Goal: Task Accomplishment & Management: Complete application form

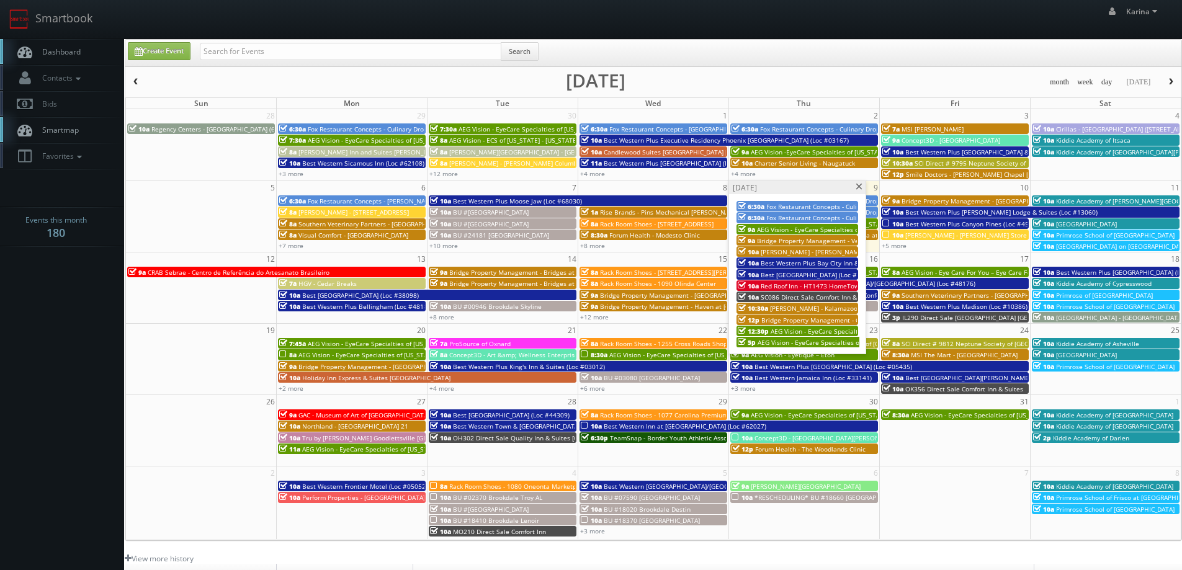
click at [861, 186] on span at bounding box center [859, 187] width 8 height 7
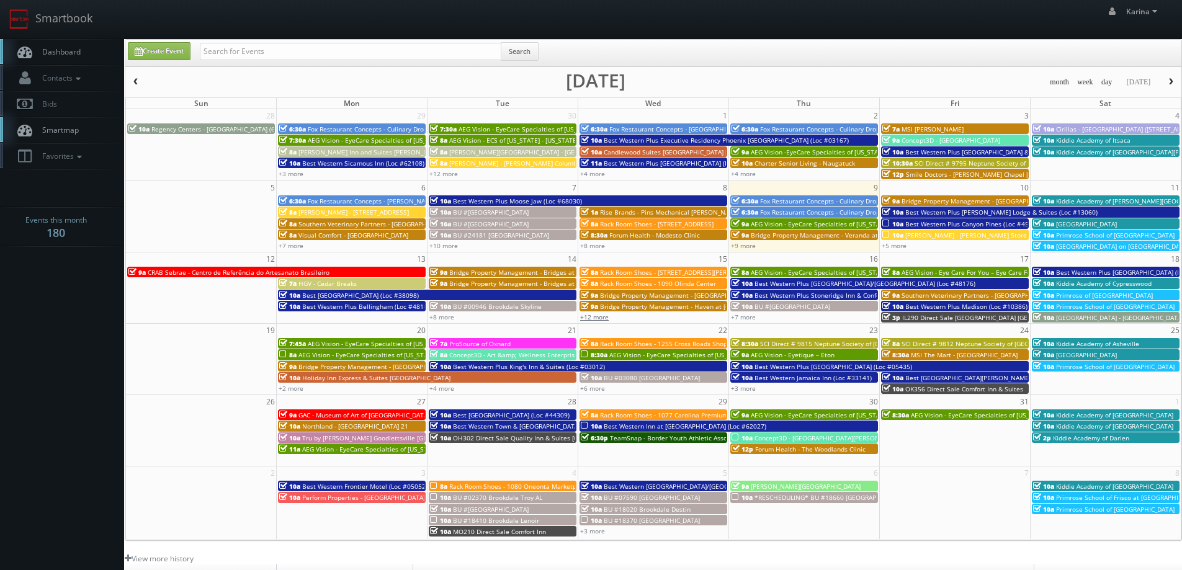
click at [605, 319] on link "+12 more" at bounding box center [594, 317] width 29 height 9
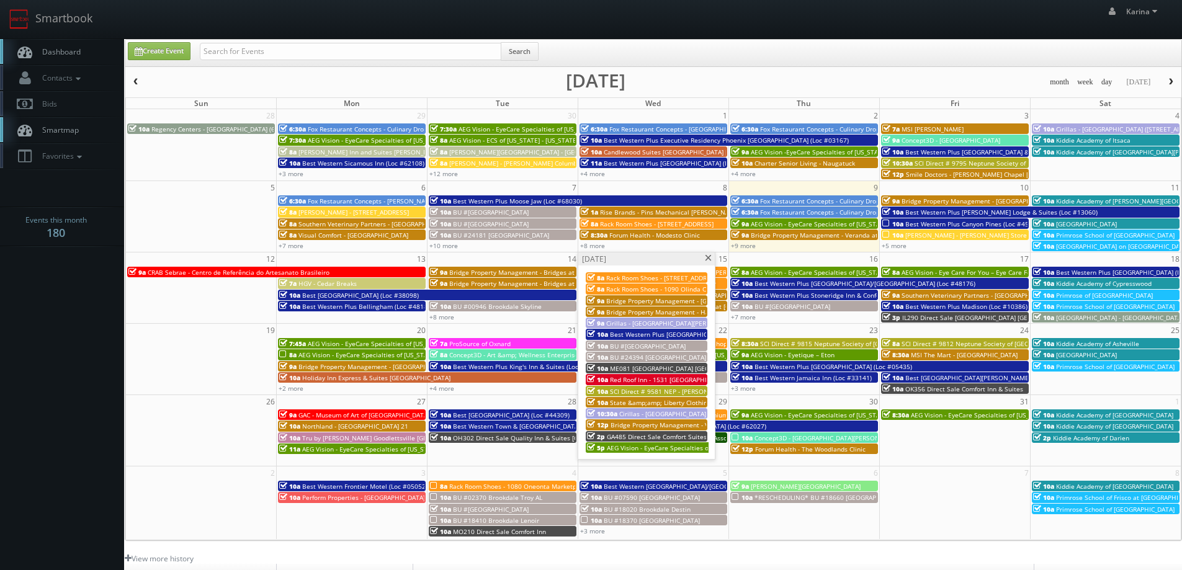
click at [658, 380] on span "Red Roof Inn - 1531 [GEOGRAPHIC_DATA] [GEOGRAPHIC_DATA]" at bounding box center [701, 379] width 183 height 9
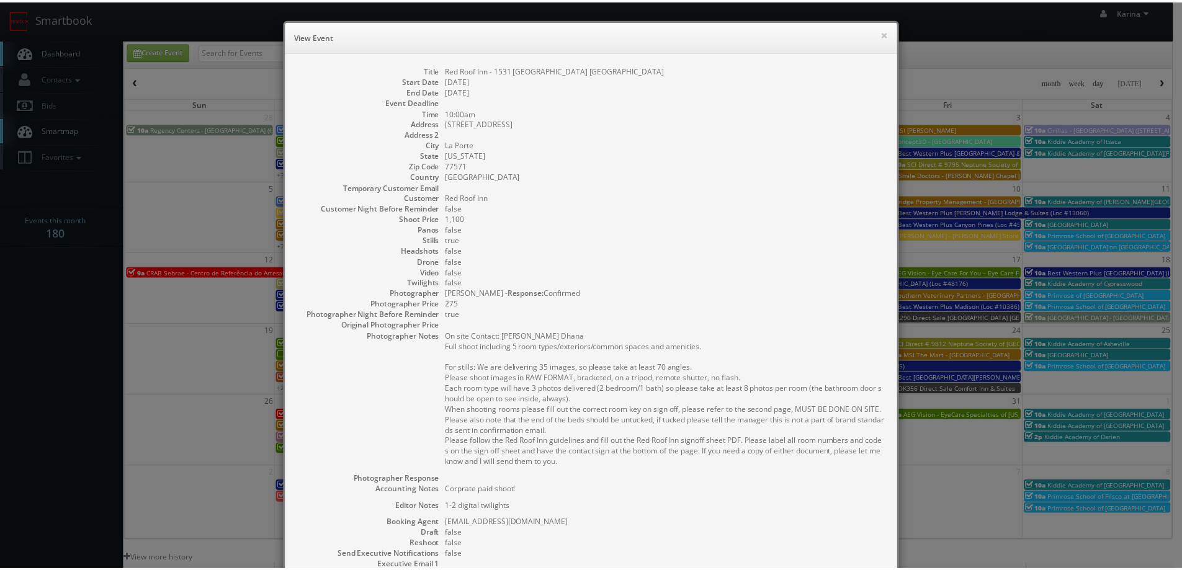
scroll to position [174, 0]
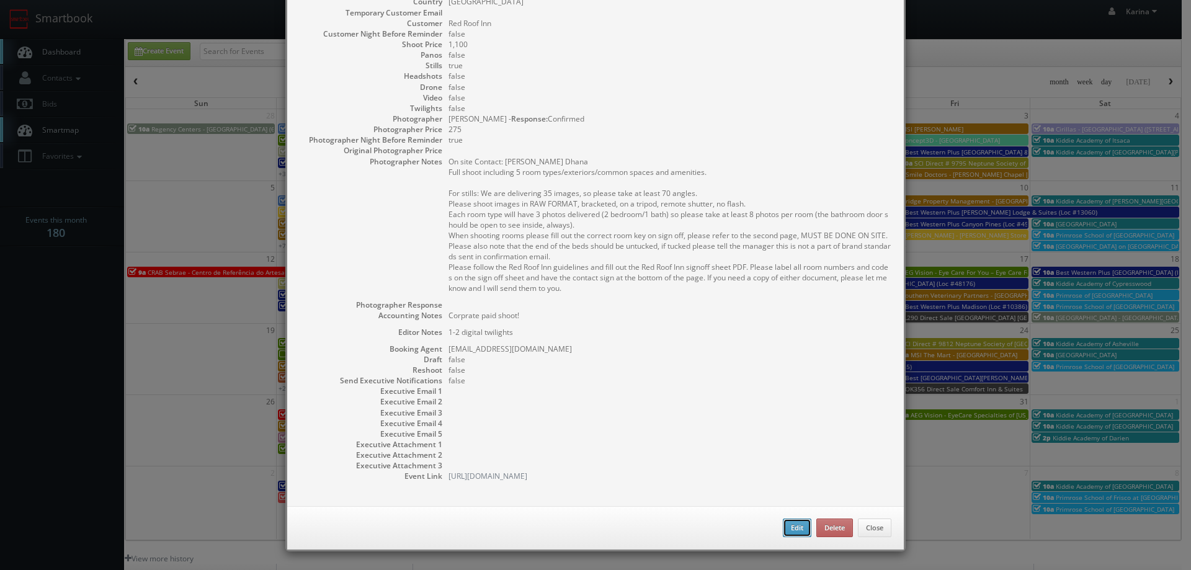
click at [785, 531] on button "Edit" at bounding box center [797, 528] width 29 height 19
type input "Red Roof Inn - 1531 [GEOGRAPHIC_DATA] [GEOGRAPHIC_DATA]"
type input "702 Highway 146 S"
type input "La Porte"
type input "77571"
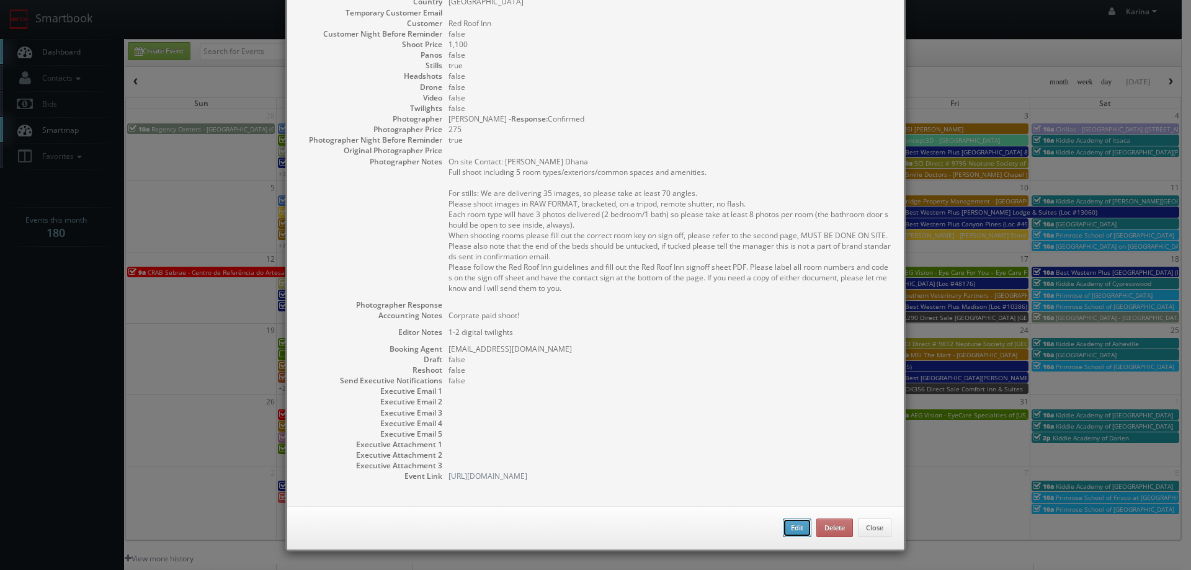
type input "1,100"
checkbox input "true"
type textarea "Corprate paid shoot!"
type textarea "1-2 digital twilights"
type input "10/15/2025"
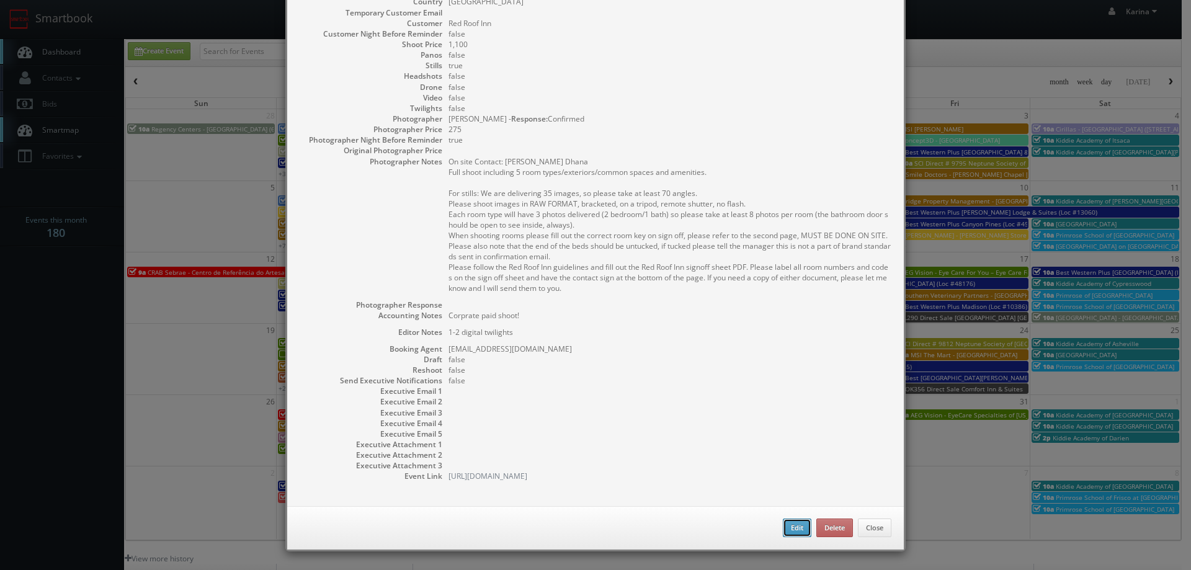
type input "10/15/2025"
type input "10:00am"
checkbox input "true"
type textarea "On site Contact: Priti Dhana Full shoot including 5 room types/exteriors/common…"
select select "[US_STATE]"
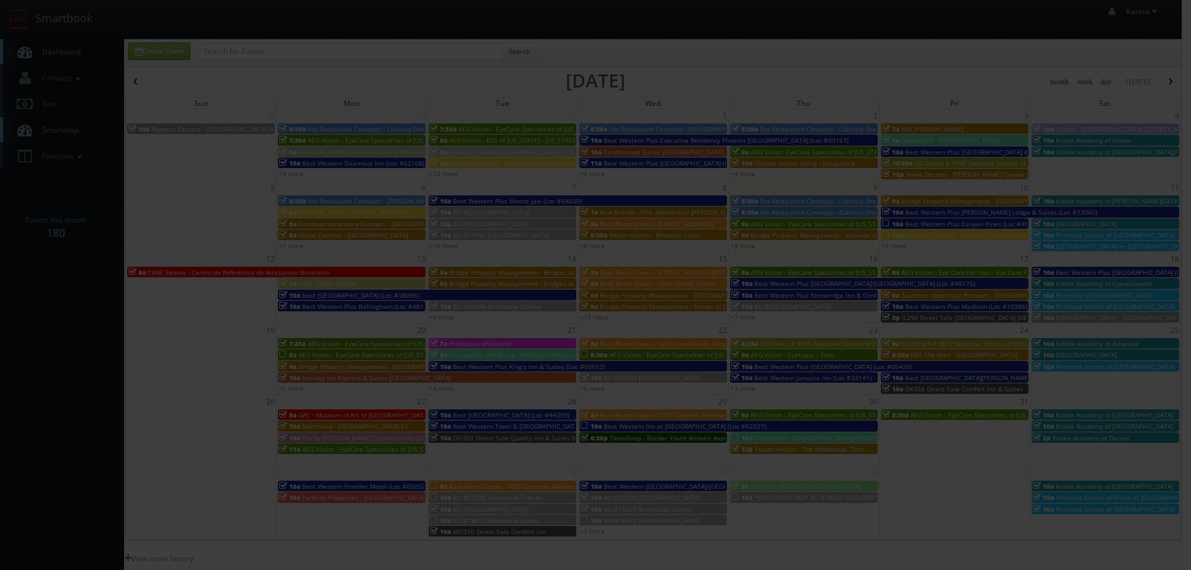
type input "1,100"
type input "275"
select select "fake1738@mg.cs3calendar.com"
select select "1photosbyeddie@gmail.com"
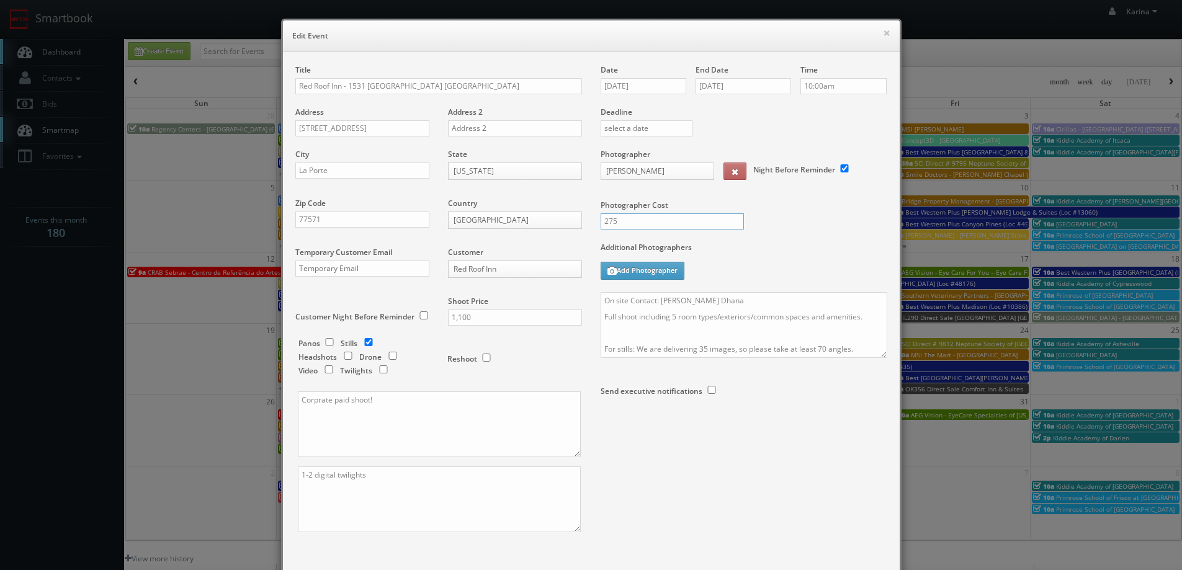
drag, startPoint x: 628, startPoint y: 228, endPoint x: 579, endPoint y: 217, distance: 50.4
click at [579, 217] on div "Title Red Roof Inn - 1531 Red Roof Inn La Porte Address 702 Highway 146 S Addre…" at bounding box center [591, 310] width 611 height 490
type input "300"
click at [601, 303] on textarea "On site Contact: Priti Dhana Full shoot including 5 room types/exteriors/common…" at bounding box center [744, 325] width 287 height 66
type textarea "PLEASE UPLOAD THIS SHOOT ASAP On site Contact: Priti Dhana Full shoot including…"
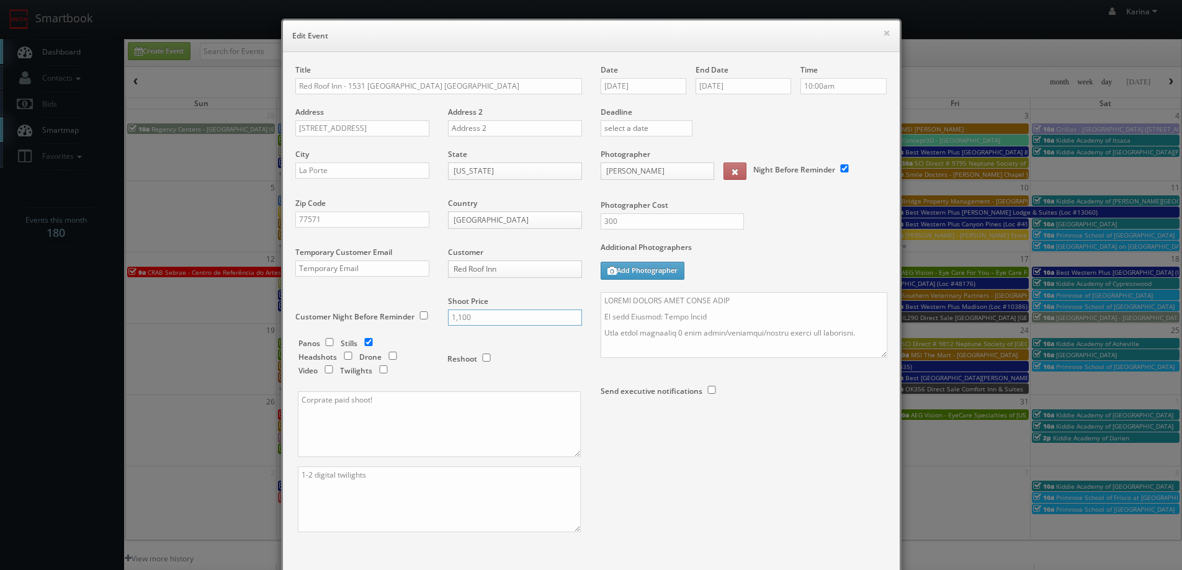
drag, startPoint x: 478, startPoint y: 316, endPoint x: 454, endPoint y: 317, distance: 24.2
click at [454, 317] on input "1,100" at bounding box center [515, 318] width 134 height 16
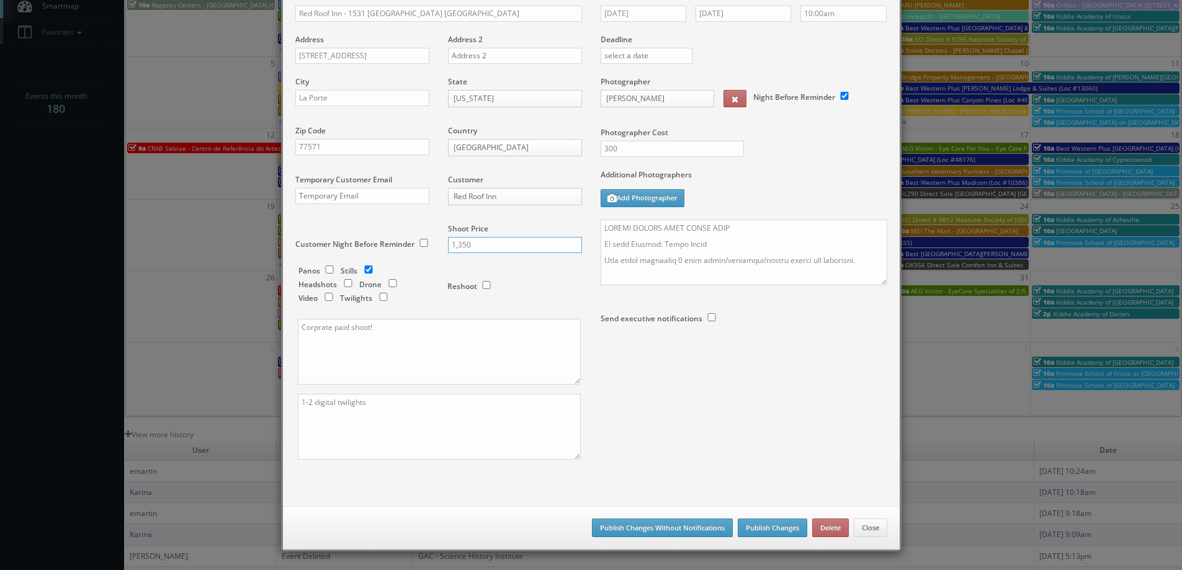
type input "1,350"
click at [435, 338] on textarea "Corprate paid shoot!" at bounding box center [439, 352] width 283 height 66
type textarea "Corprate paid shoot, including rush fee"
click at [790, 526] on button "Publish Changes" at bounding box center [772, 528] width 69 height 19
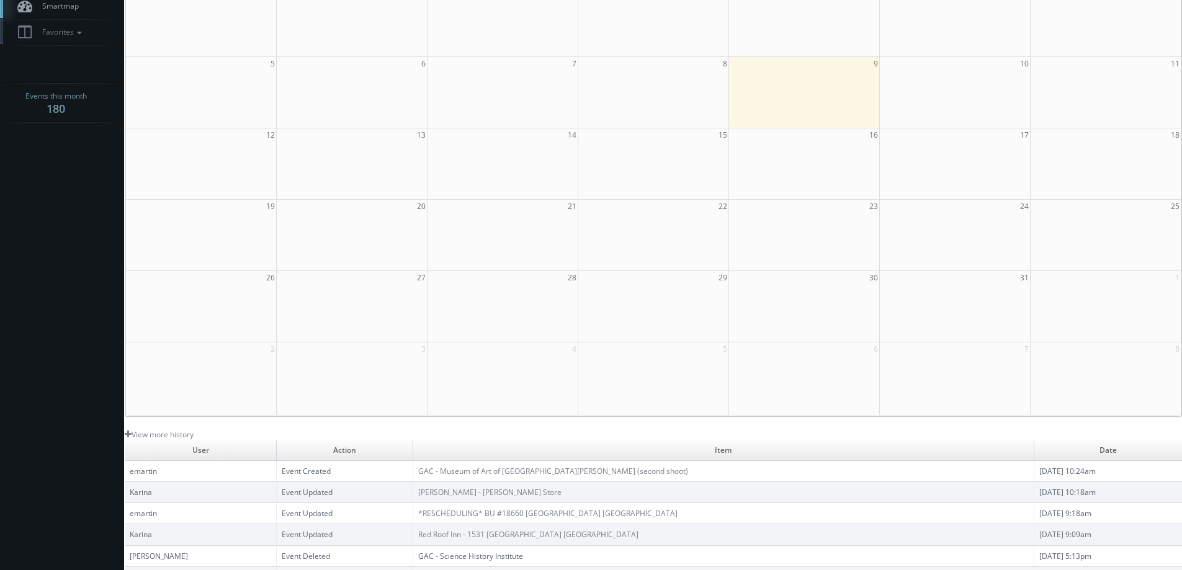
scroll to position [0, 0]
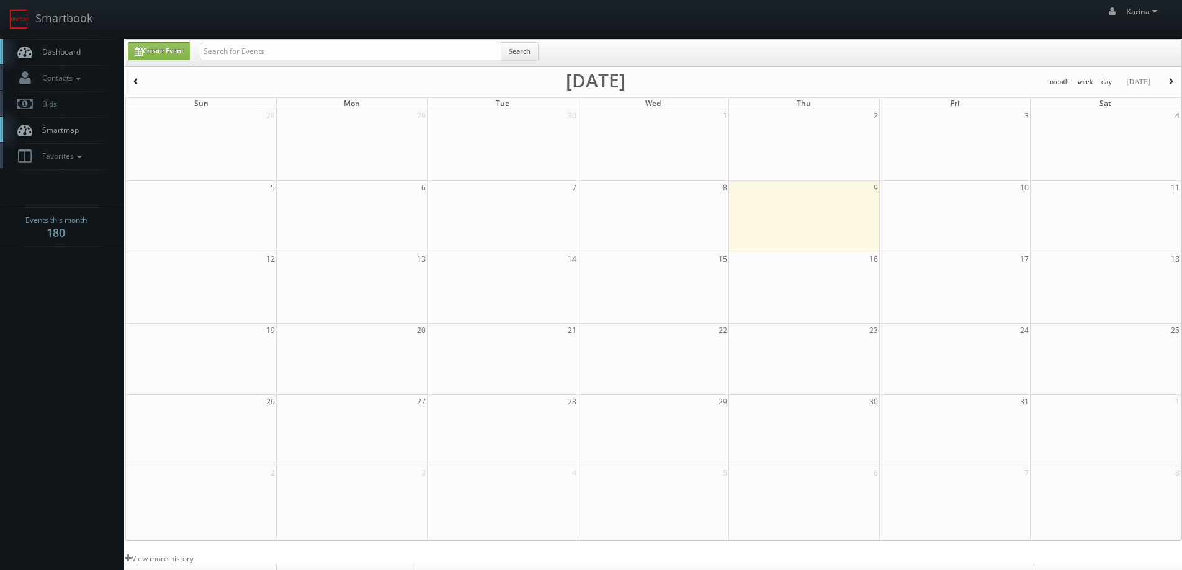
click at [72, 50] on span "Dashboard" at bounding box center [58, 52] width 45 height 11
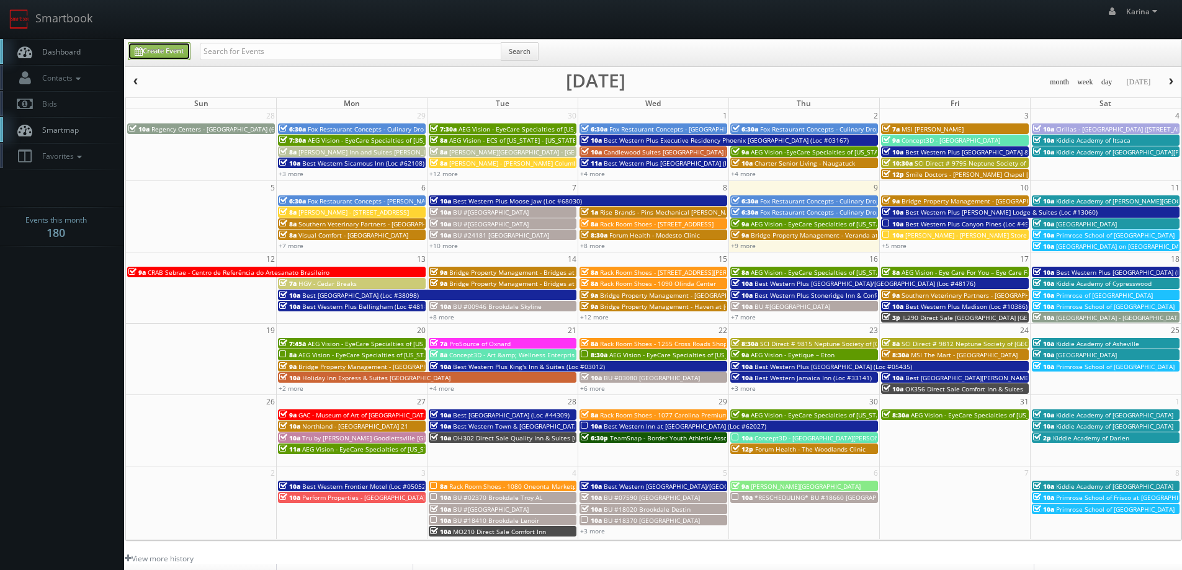
click at [178, 51] on link "Create Event" at bounding box center [159, 51] width 63 height 18
type input "[DATE]"
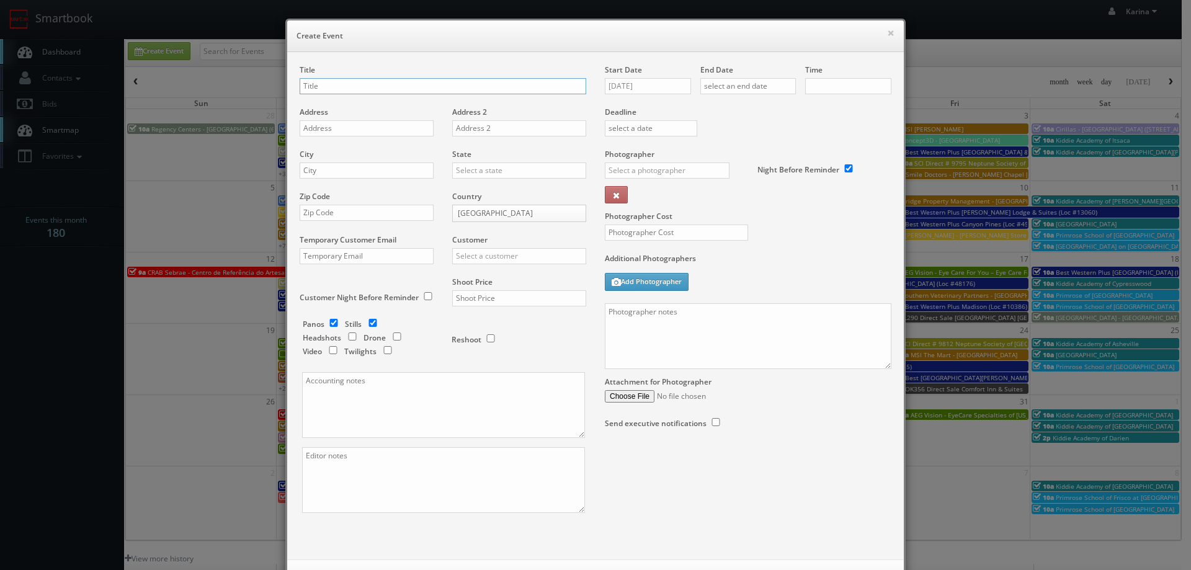
checkbox input "true"
type input "10:00am"
checkbox input "true"
click at [316, 86] on input "text" at bounding box center [443, 86] width 287 height 16
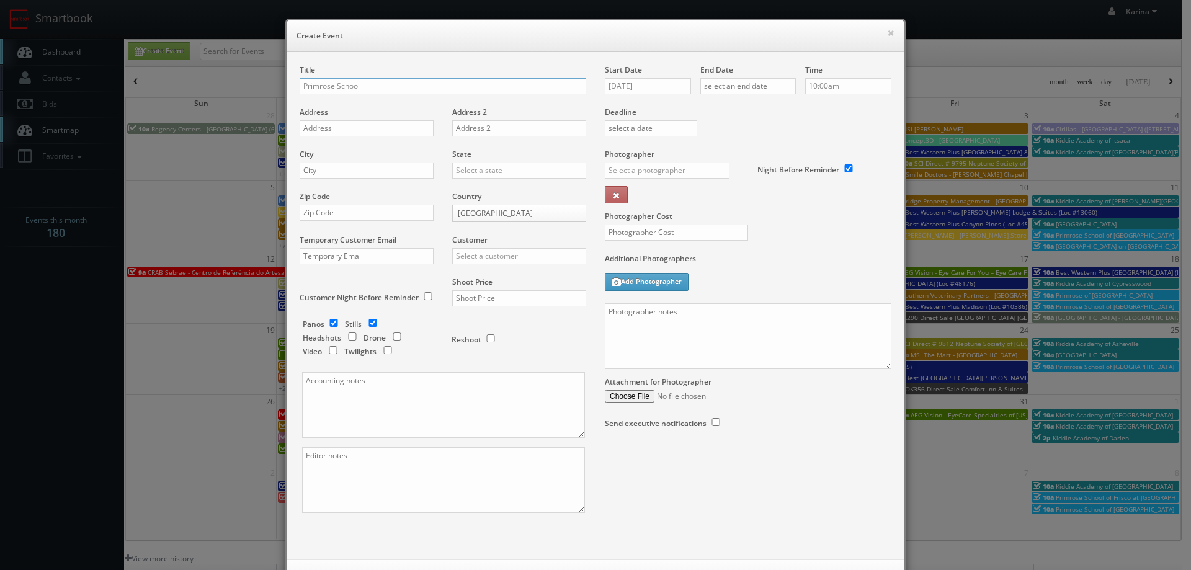
click at [411, 88] on input "Primrose School" at bounding box center [443, 86] width 287 height 16
type input "Primrose School of [GEOGRAPHIC_DATA]"
click at [334, 132] on input "text" at bounding box center [367, 128] width 134 height 16
paste input "[STREET_ADDRESS]"
type input "[STREET_ADDRESS]"
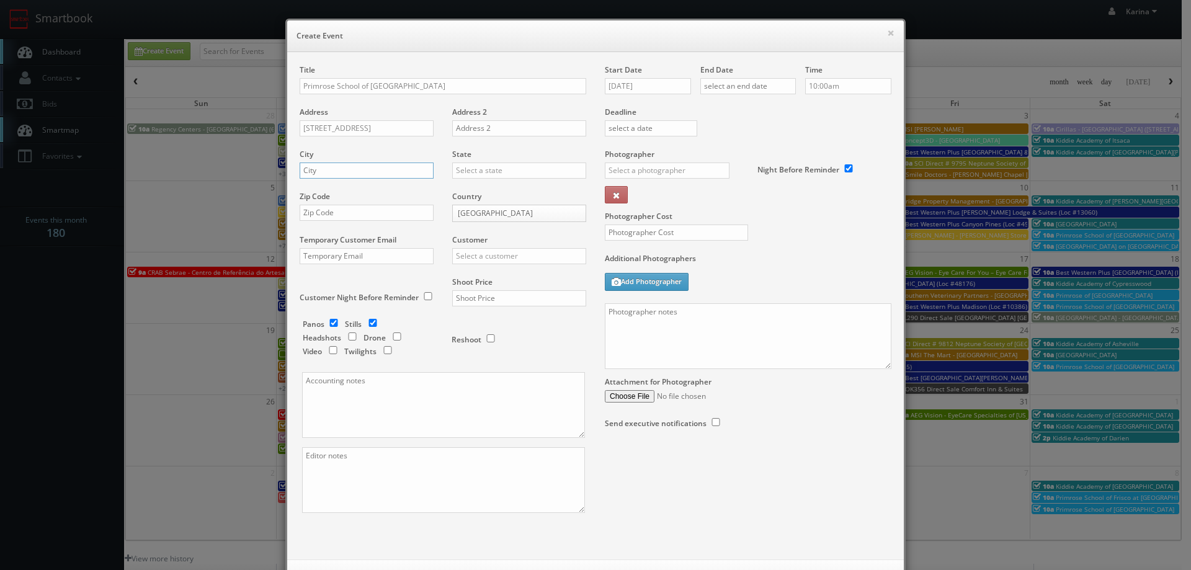
click at [328, 171] on input "text" at bounding box center [367, 171] width 134 height 16
click at [359, 182] on div "City" at bounding box center [371, 170] width 143 height 42
click at [345, 172] on input "text" at bounding box center [367, 171] width 134 height 16
paste input "[GEOGRAPHIC_DATA]"
type input "[GEOGRAPHIC_DATA]"
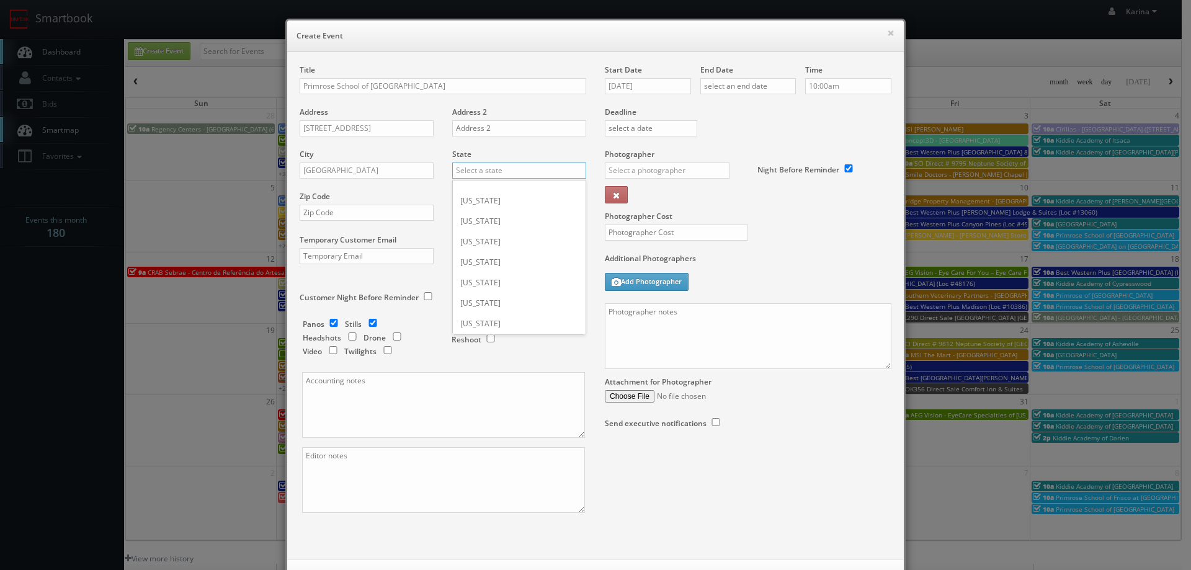
click at [504, 178] on input "text" at bounding box center [519, 171] width 134 height 16
click at [453, 189] on div "[US_STATE]" at bounding box center [519, 191] width 133 height 20
type input "[US_STATE]"
click at [328, 212] on input "text" at bounding box center [367, 213] width 134 height 16
paste input "48307"
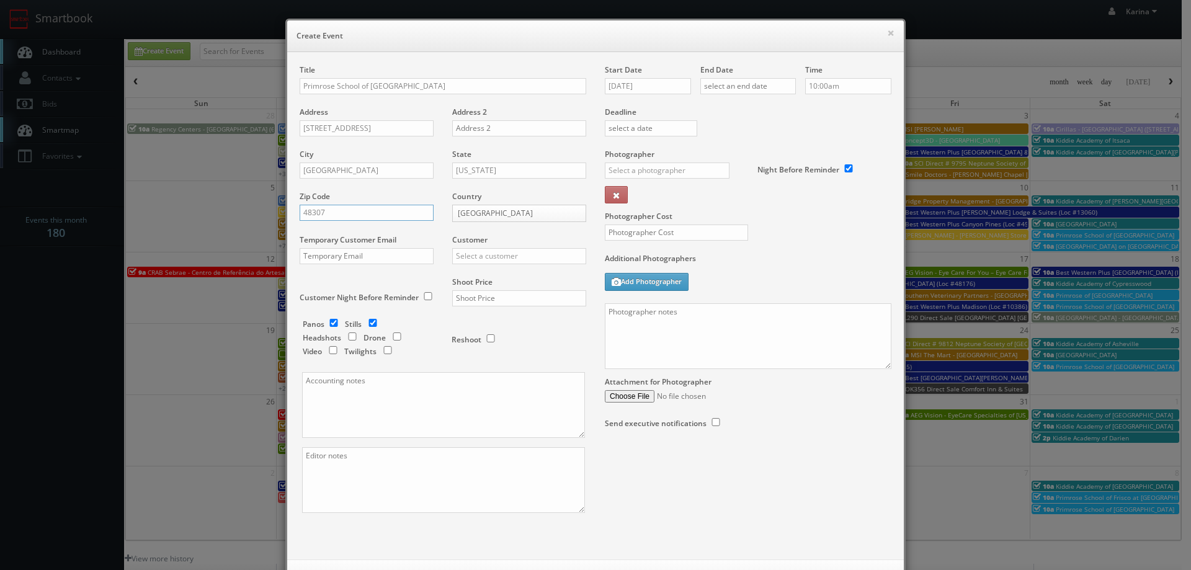
type input "48307"
click at [494, 254] on input "text" at bounding box center [519, 256] width 134 height 16
click at [496, 280] on div "Primrose Schools" at bounding box center [519, 276] width 133 height 20
type input "Primrose Schools"
click at [472, 298] on input "text" at bounding box center [519, 298] width 134 height 16
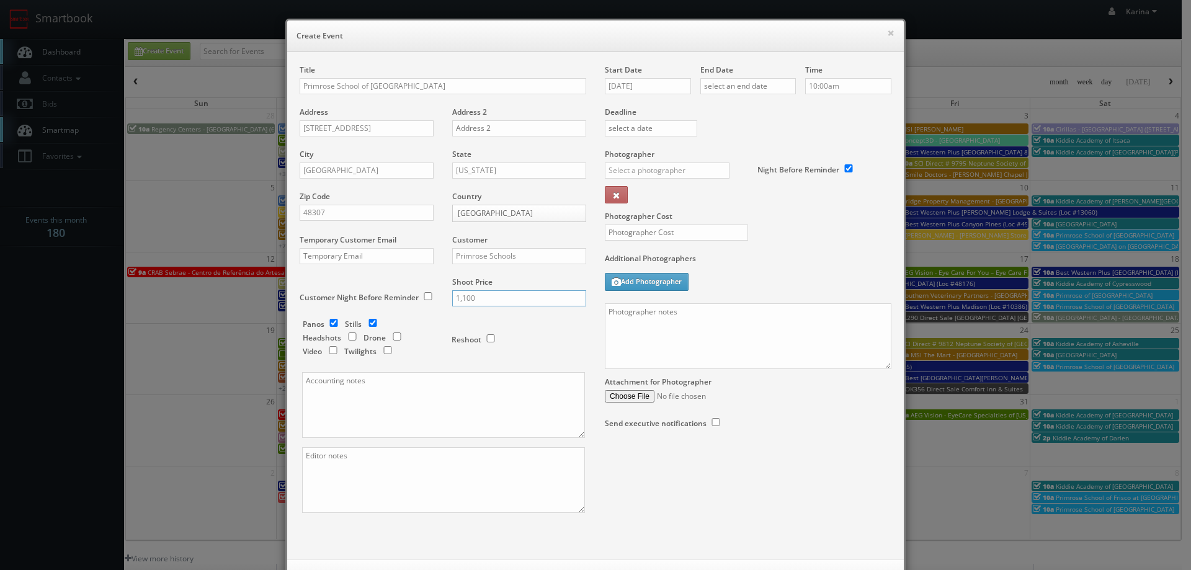
type input "1,100"
click at [644, 235] on input "text" at bounding box center [676, 233] width 143 height 16
drag, startPoint x: 622, startPoint y: 235, endPoint x: 602, endPoint y: 231, distance: 20.7
click at [605, 231] on input "300" at bounding box center [676, 233] width 143 height 16
type input "500"
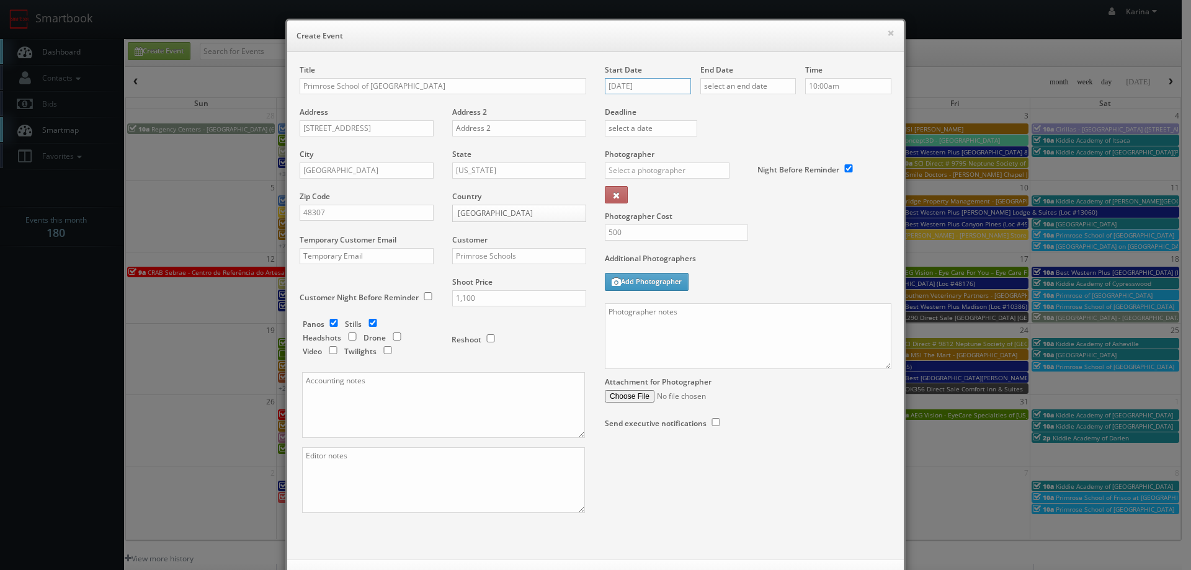
click at [656, 88] on input "[DATE]" at bounding box center [648, 86] width 86 height 16
click at [718, 216] on td "1" at bounding box center [719, 217] width 17 height 18
type input "[DATE]"
click at [735, 86] on input "text" at bounding box center [749, 86] width 96 height 16
click at [813, 217] on td "1" at bounding box center [814, 217] width 17 height 18
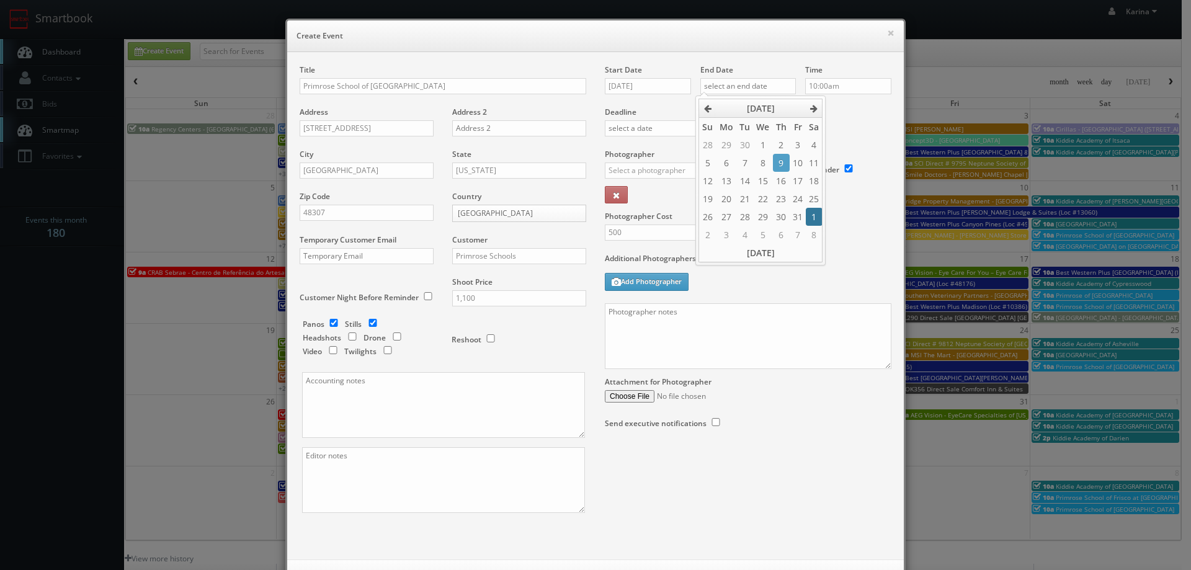
type input "[DATE]"
click at [827, 87] on input "10:00am" at bounding box center [848, 86] width 86 height 16
type input "12:00pm"
click at [830, 158] on li "12:00pm" at bounding box center [824, 156] width 47 height 14
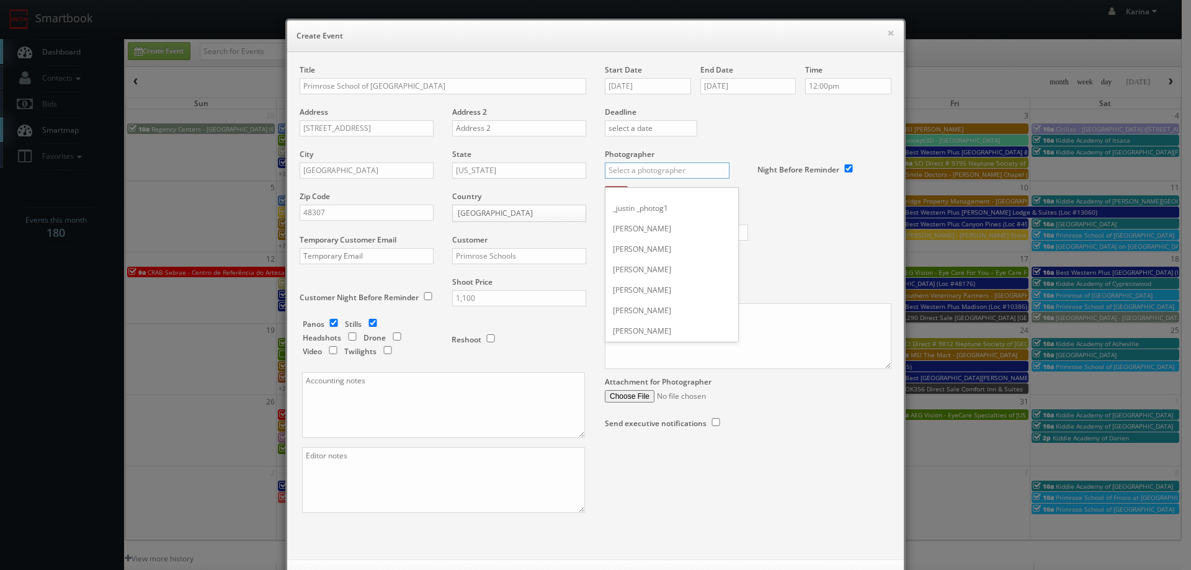
click at [660, 171] on input "text" at bounding box center [667, 171] width 125 height 16
click at [650, 280] on div "[PERSON_NAME]" at bounding box center [672, 280] width 133 height 20
type input "[PERSON_NAME]"
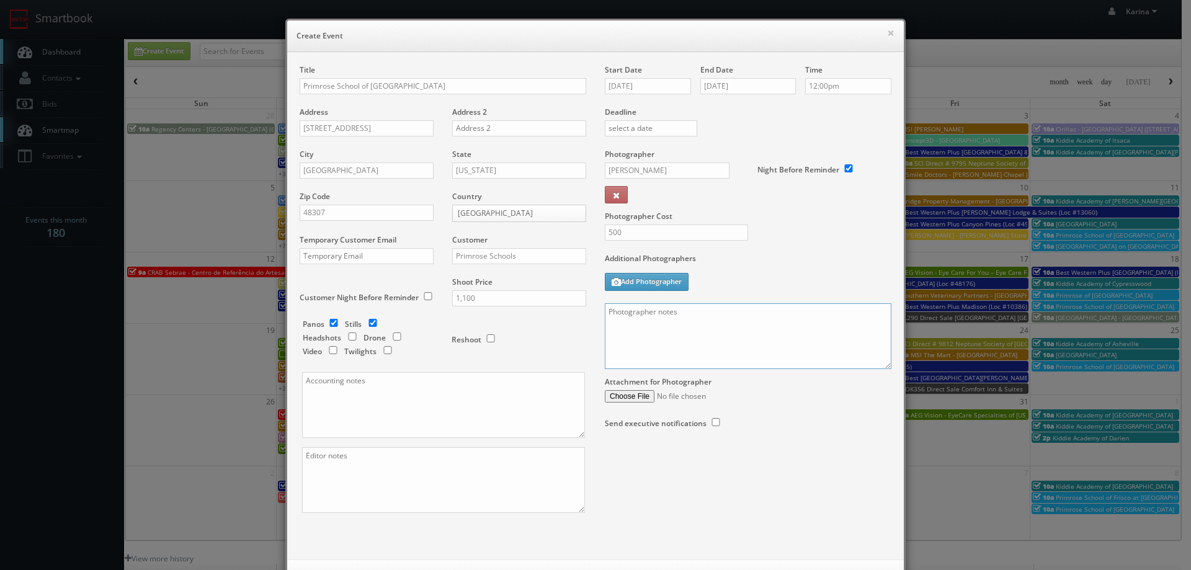
click at [648, 308] on textarea at bounding box center [748, 336] width 287 height 66
click at [755, 315] on textarea "On site contact: [PERSON_NAME] -" at bounding box center [748, 336] width 287 height 66
paste textarea "248.705.8680"
paste textarea "We need to deliver 10 stills and a virtual tour. For stills: We need to deliver…"
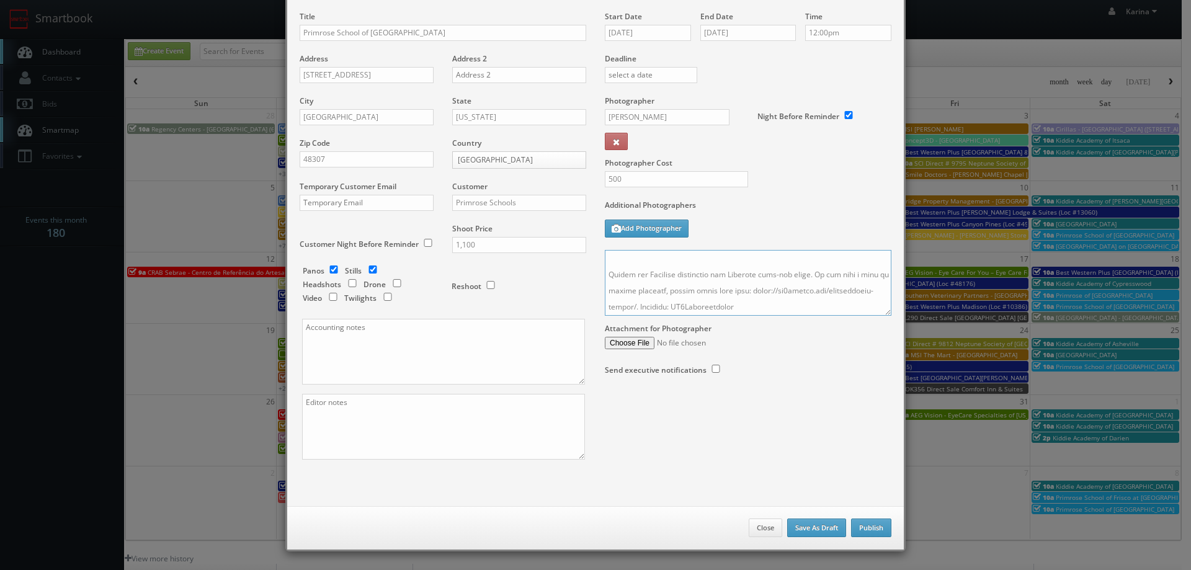
type textarea "On site contact: [PERSON_NAME] - 248.705.8680 We need to deliver 10 stills and …"
click at [869, 534] on button "Publish" at bounding box center [871, 528] width 40 height 19
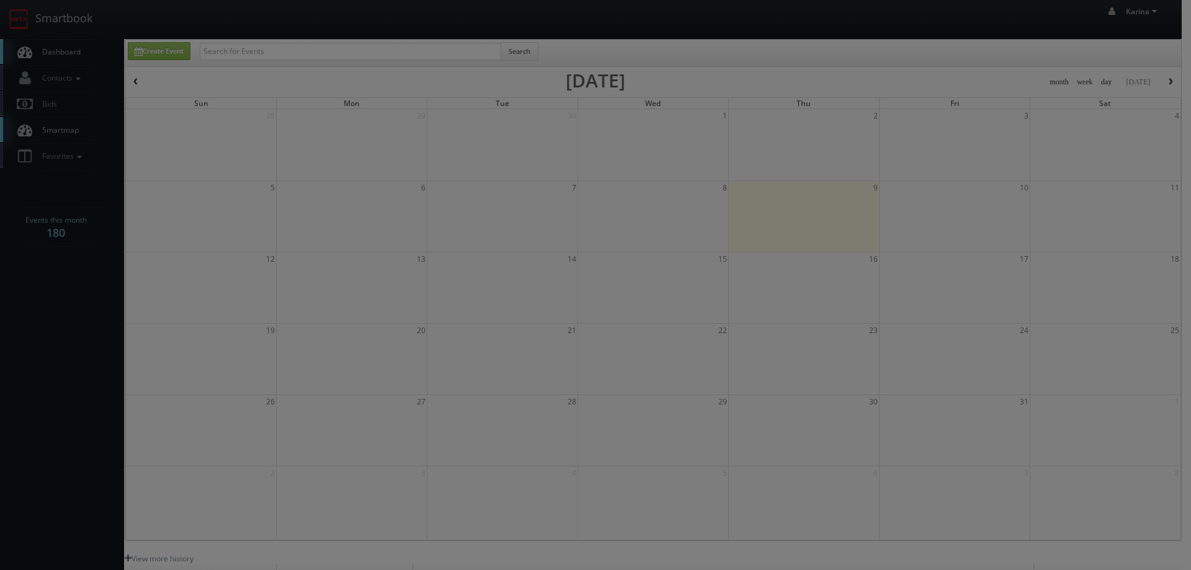
checkbox input "false"
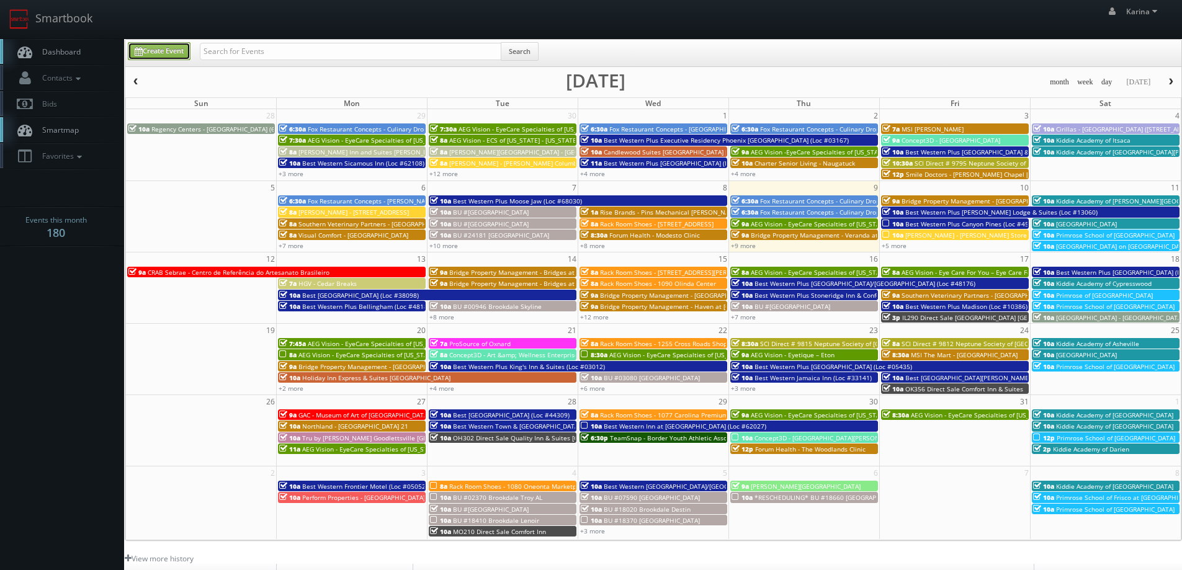
click at [168, 53] on link "Create Event" at bounding box center [159, 51] width 63 height 18
type input "[DATE]"
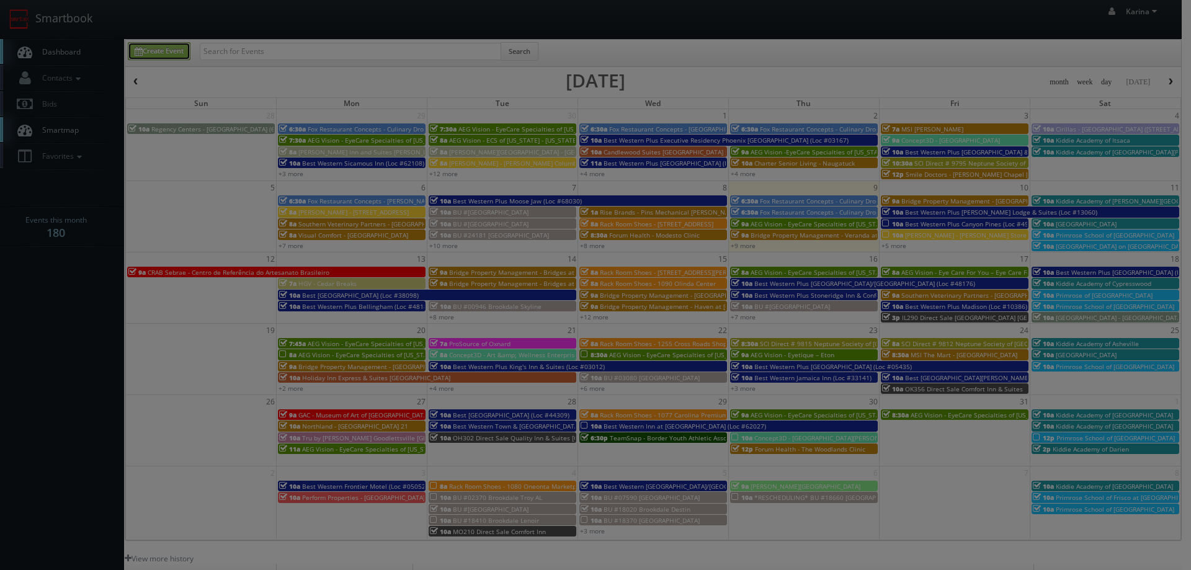
scroll to position [0, 0]
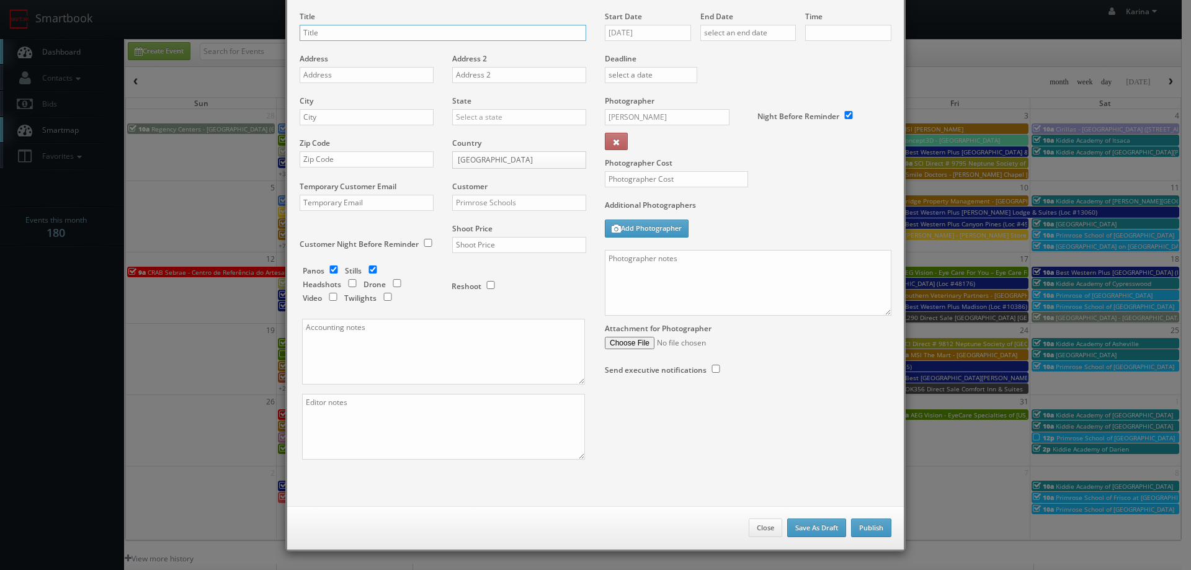
type input "10:00am"
checkbox input "true"
type input "Primrose School of [GEOGRAPHIC_DATA]"
click at [360, 79] on input "text" at bounding box center [367, 75] width 134 height 16
click at [392, 285] on input "checkbox" at bounding box center [397, 283] width 19 height 8
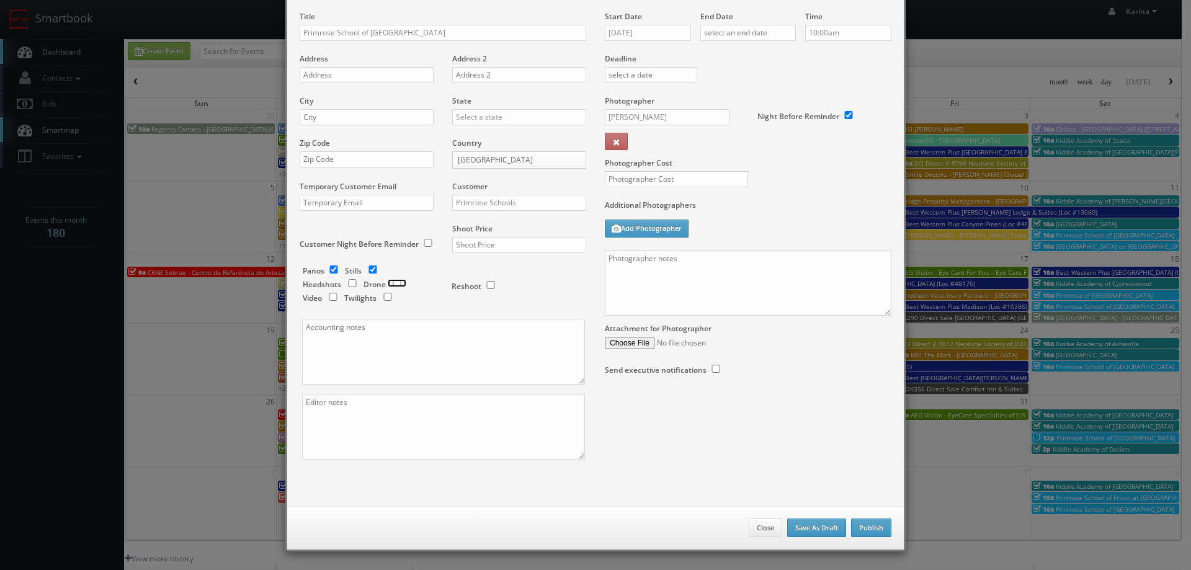
checkbox input "true"
click at [326, 76] on input "text" at bounding box center [367, 75] width 134 height 16
paste input "[STREET_ADDRESS]"
type input "[STREET_ADDRESS]"
click at [334, 119] on input "text" at bounding box center [367, 117] width 134 height 16
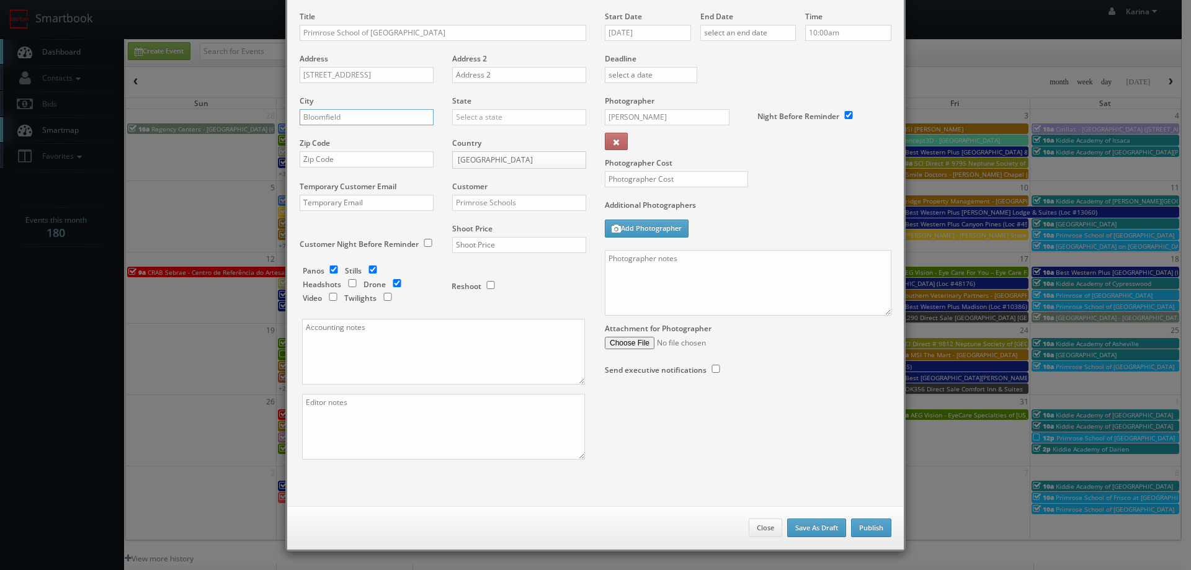
type input "Bloomfield"
click at [477, 116] on input "text" at bounding box center [519, 117] width 134 height 16
click at [480, 134] on div "[US_STATE]" at bounding box center [519, 137] width 133 height 20
type input "[US_STATE]"
click at [482, 244] on input "text" at bounding box center [519, 245] width 134 height 16
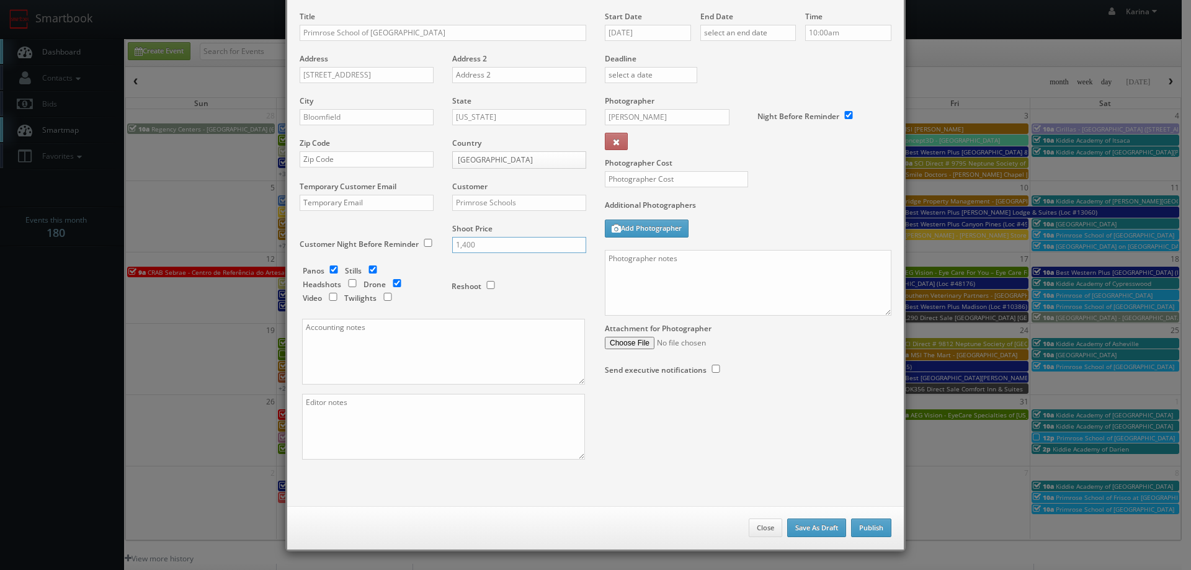
type input "1,400"
click at [638, 181] on input "text" at bounding box center [676, 179] width 143 height 16
type input "350"
click at [369, 161] on input "text" at bounding box center [367, 159] width 134 height 16
paste input "48301"
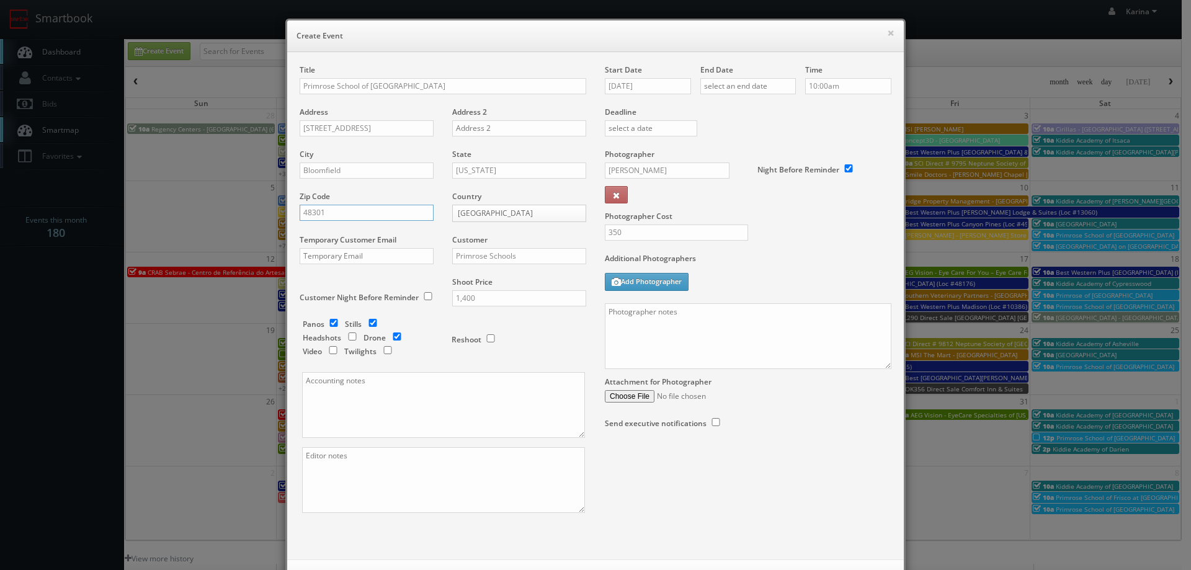
type input "48301"
click at [658, 89] on input "[DATE]" at bounding box center [648, 86] width 86 height 16
click at [717, 143] on td "1" at bounding box center [719, 145] width 17 height 18
type input "[DATE]"
click at [740, 90] on input "text" at bounding box center [749, 86] width 96 height 16
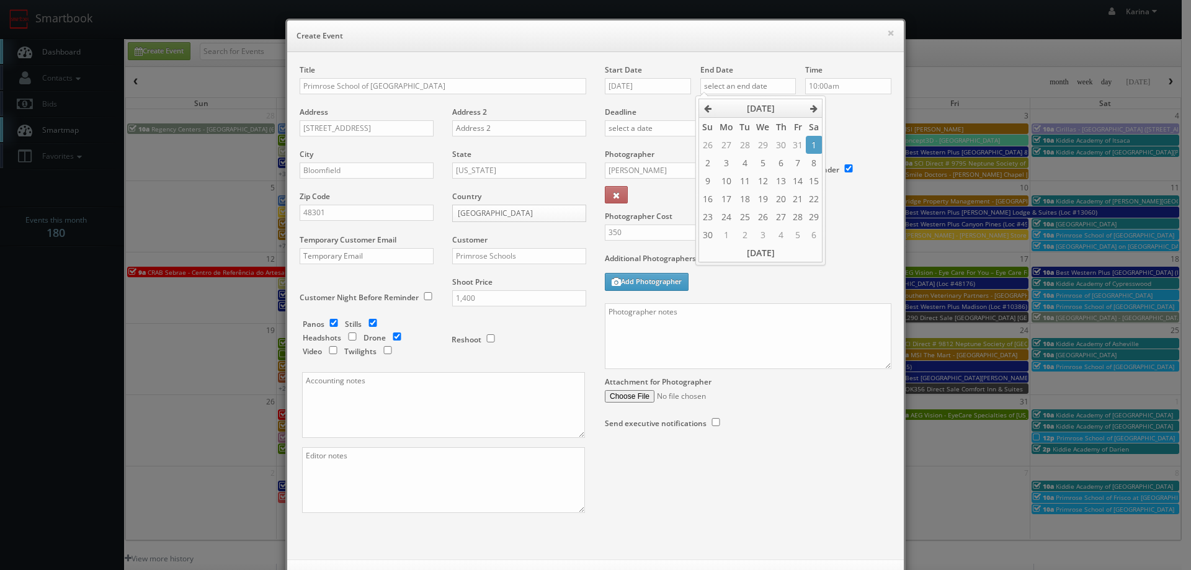
click at [810, 145] on td "1" at bounding box center [814, 145] width 17 height 18
type input "[DATE]"
click at [831, 85] on input "10:00am" at bounding box center [848, 86] width 86 height 16
type input "3:00pm"
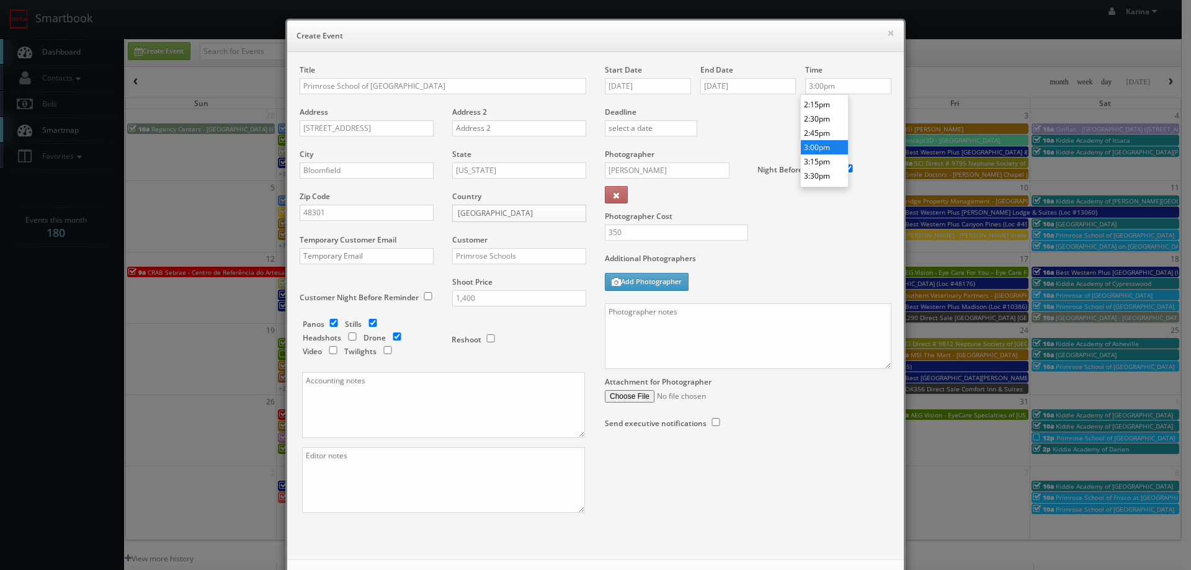
click at [822, 151] on li "3:00pm" at bounding box center [824, 147] width 47 height 14
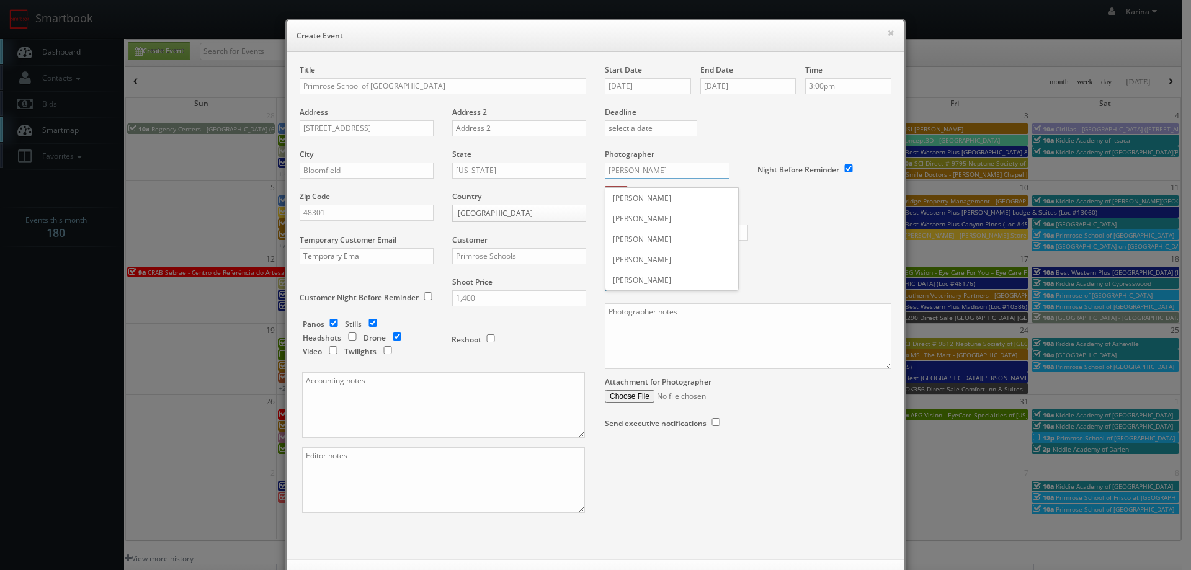
click at [643, 173] on input "[PERSON_NAME]" at bounding box center [667, 171] width 125 height 16
click at [657, 277] on div "[PERSON_NAME]" at bounding box center [672, 280] width 133 height 20
type input "[PERSON_NAME]"
click at [657, 326] on textarea at bounding box center [748, 336] width 287 height 66
click at [705, 313] on textarea "on site photographer -" at bounding box center [748, 336] width 287 height 66
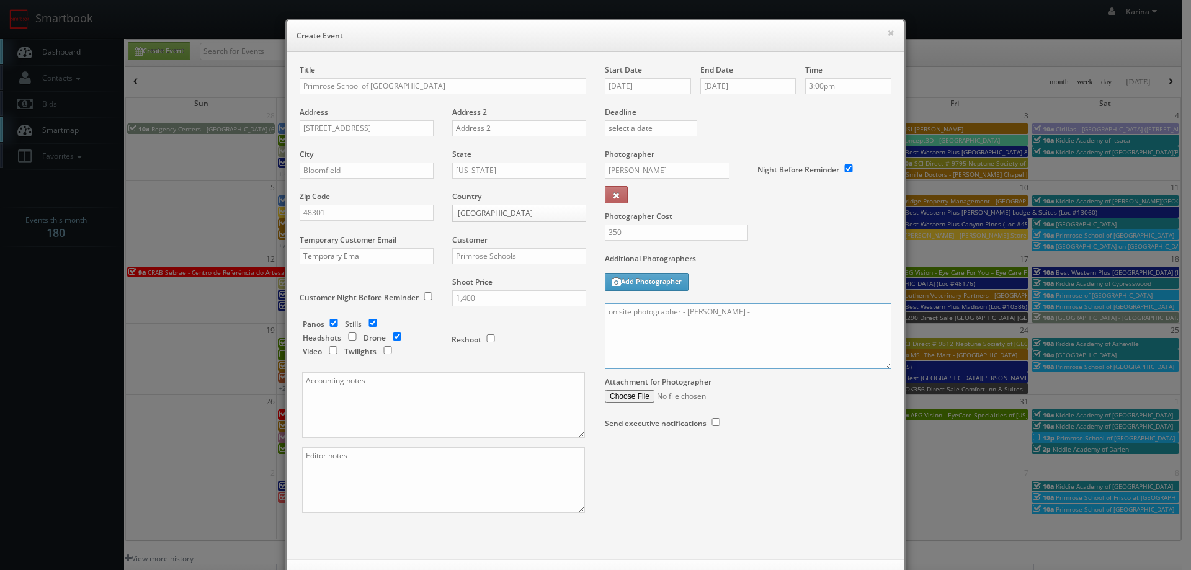
paste textarea "248.705.8680"
paste textarea "For drone: We need to deliver __ aerial drone stills so we ask that you take at…"
click at [716, 329] on textarea "on site photographer - [PERSON_NAME] - 248.705.8680 For drone: We need to deliv…" at bounding box center [748, 336] width 287 height 66
drag, startPoint x: 613, startPoint y: 346, endPoint x: 651, endPoint y: 354, distance: 38.7
click at [615, 346] on textarea "on site photographer - [PERSON_NAME] - 248.705.8680 For drone: We need to deliv…" at bounding box center [748, 336] width 287 height 66
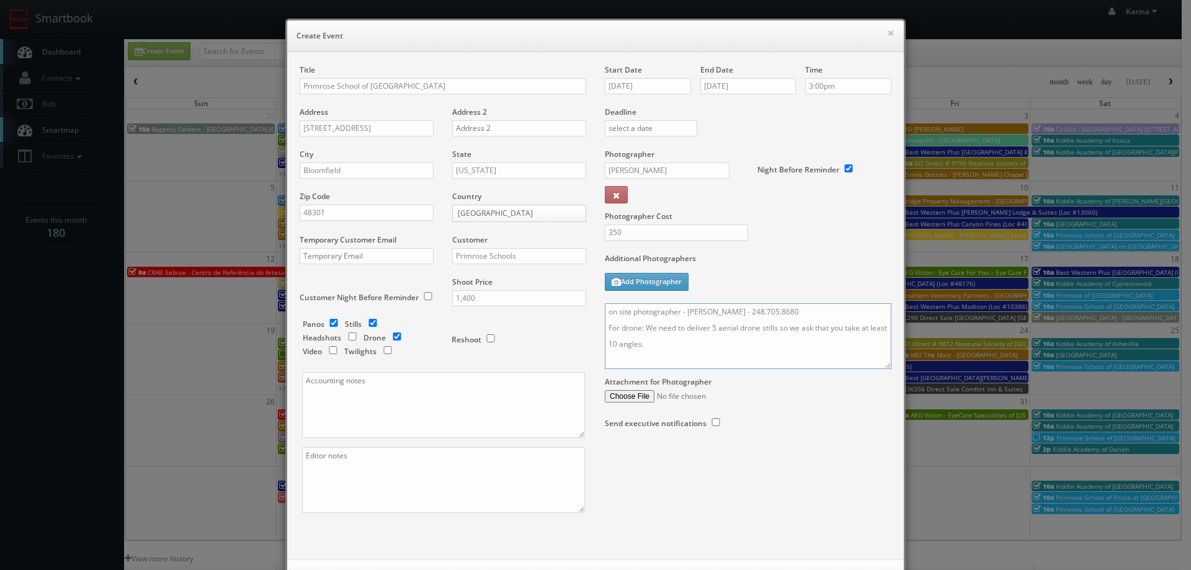
click at [651, 347] on textarea "on site photographer - [PERSON_NAME] - 248.705.8680 For drone: We need to deliv…" at bounding box center [748, 336] width 287 height 66
paste textarea "We need to deliver 10 stills and a virtual tour. For stills: We need to deliver…"
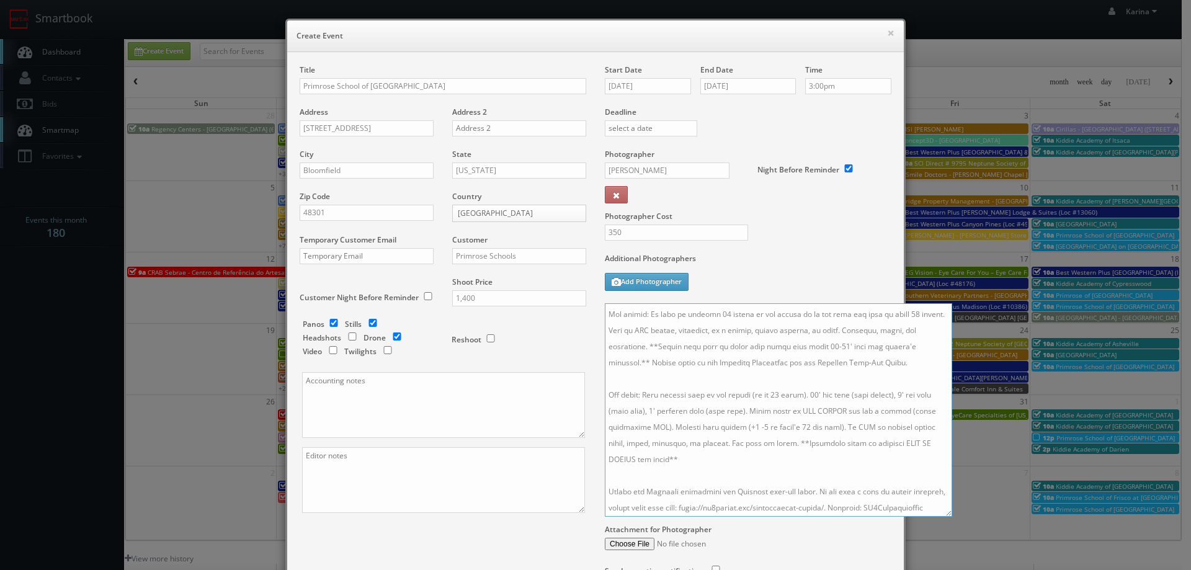
scroll to position [47, 0]
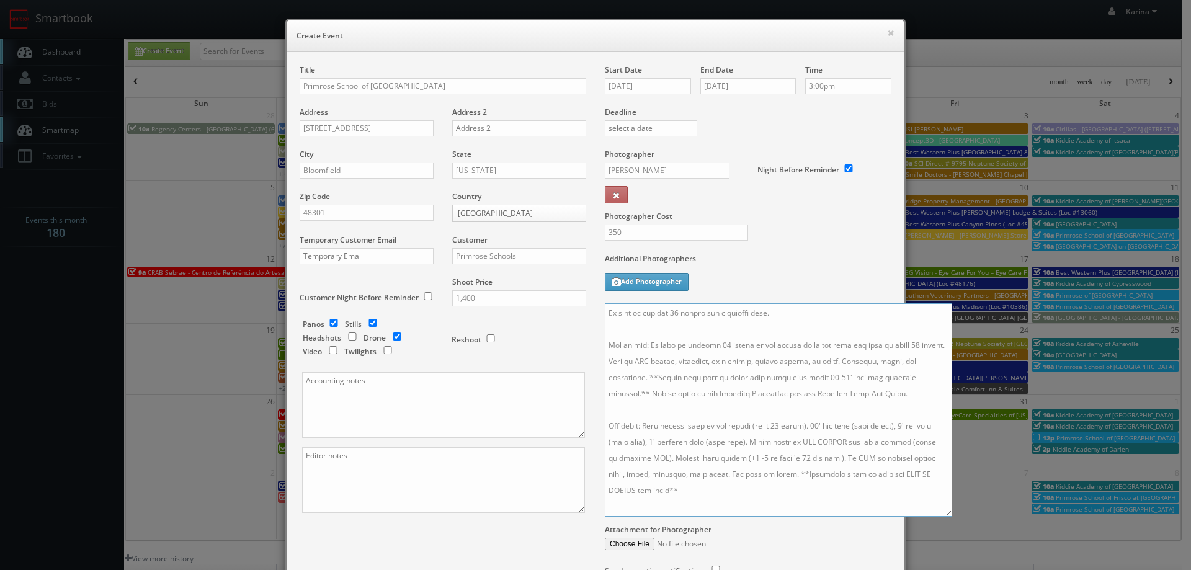
drag, startPoint x: 883, startPoint y: 365, endPoint x: 954, endPoint y: 557, distance: 205.2
click at [952, 517] on textarea at bounding box center [778, 409] width 347 height 213
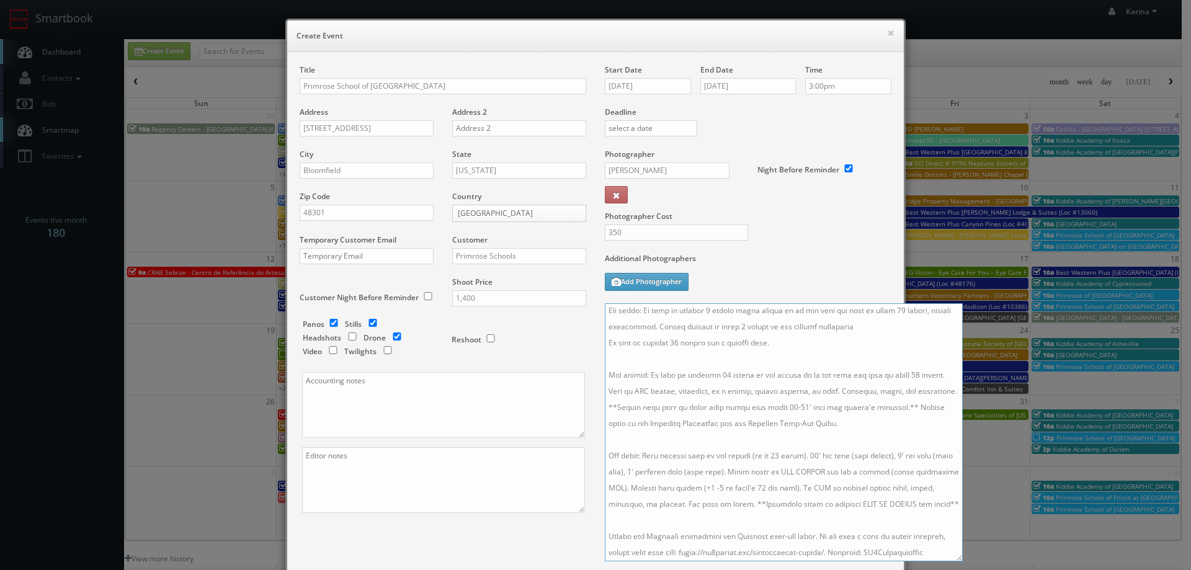
scroll to position [0, 0]
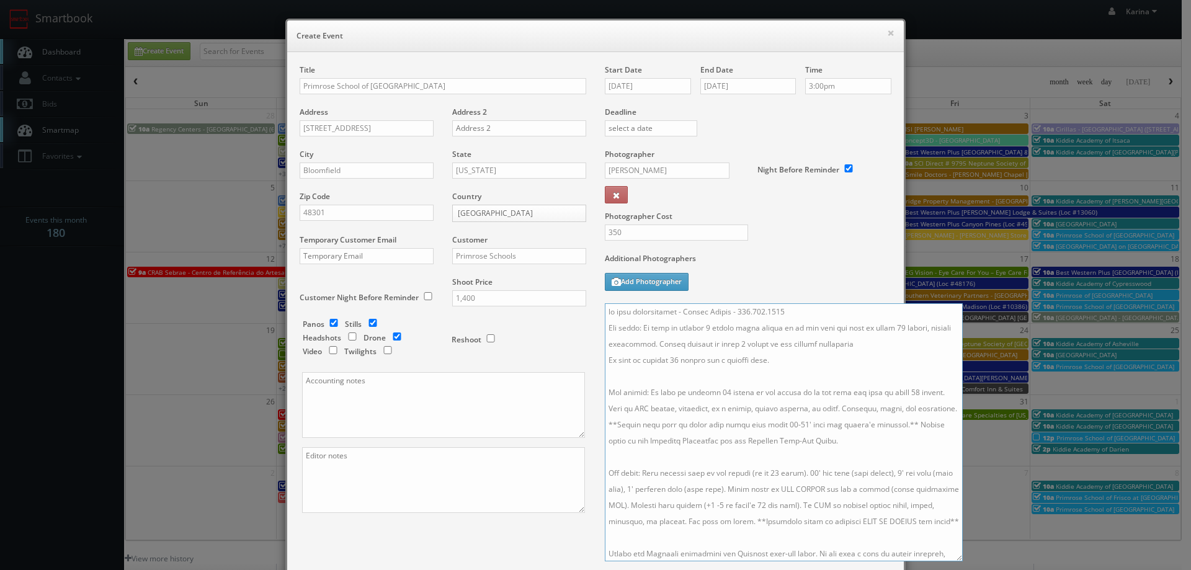
click at [854, 347] on textarea at bounding box center [784, 432] width 358 height 258
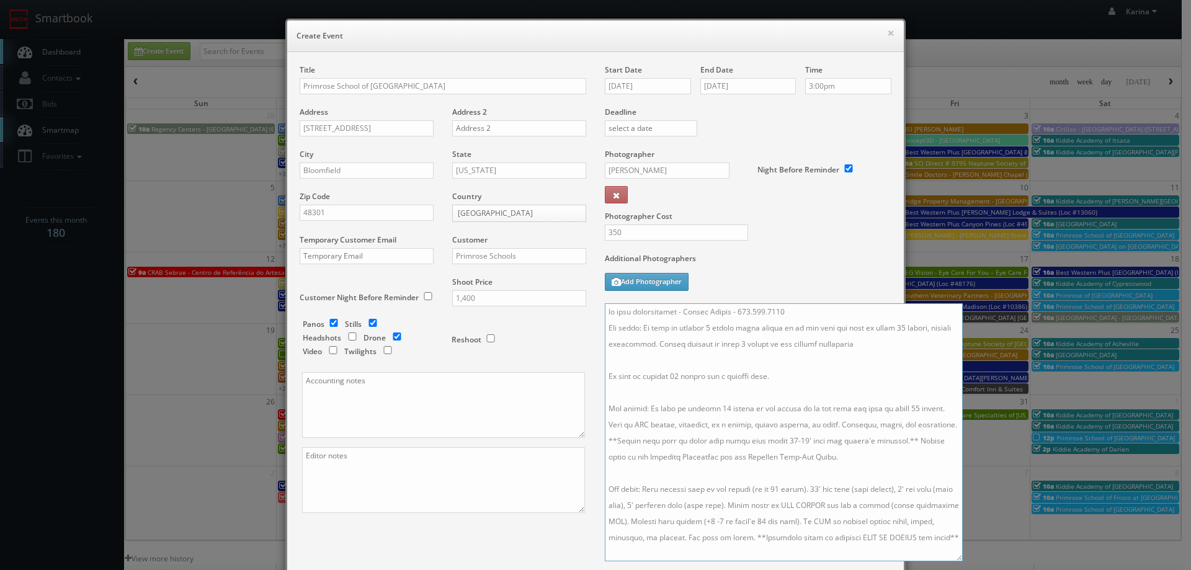
click at [713, 375] on textarea at bounding box center [784, 432] width 358 height 258
click at [746, 378] on textarea at bounding box center [784, 432] width 358 height 258
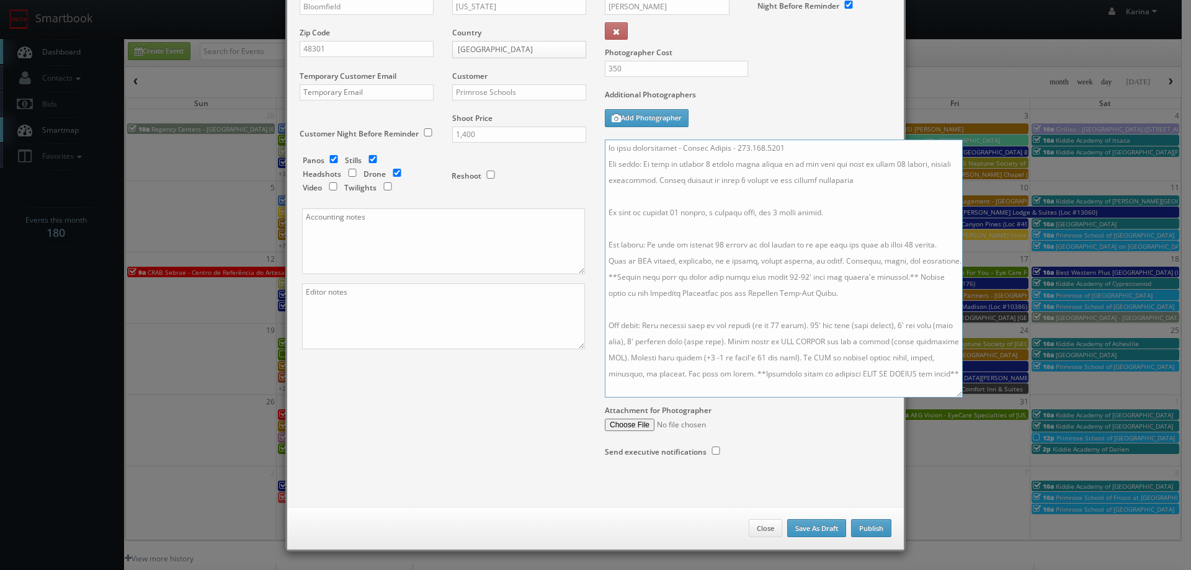
type textarea "on site photographer - [PERSON_NAME] - 248.705.8680 For drone: We need to deliv…"
click at [863, 529] on button "Publish" at bounding box center [871, 528] width 40 height 19
click at [476, 89] on input "Primrose Schools" at bounding box center [519, 92] width 134 height 16
click at [485, 109] on div "Primrose Schools" at bounding box center [519, 112] width 133 height 20
click at [864, 532] on button "Publish" at bounding box center [871, 528] width 40 height 19
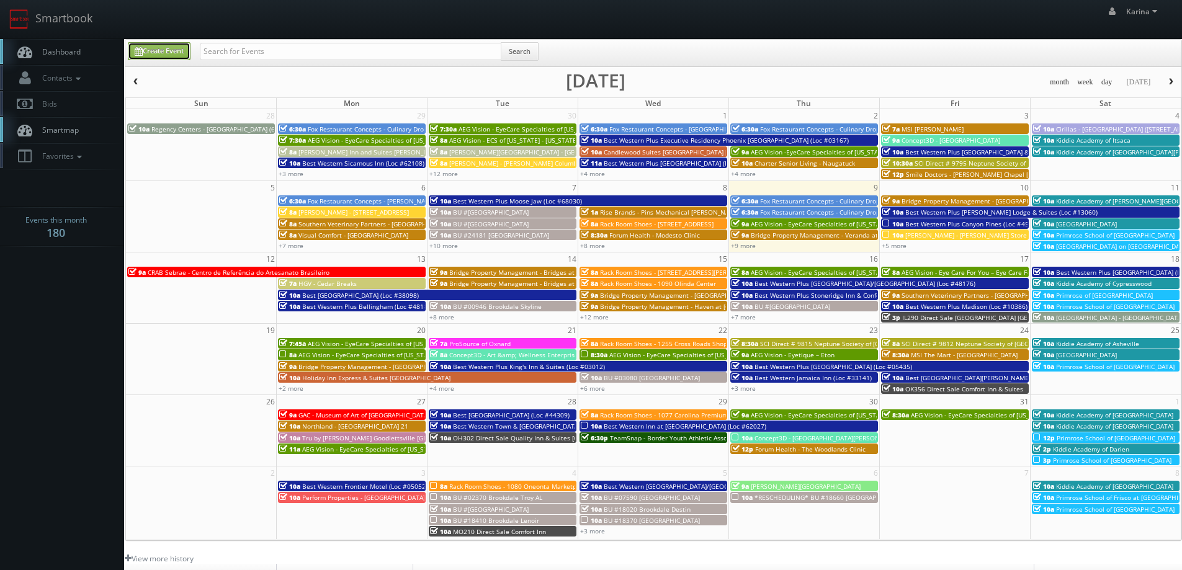
click at [174, 55] on link "Create Event" at bounding box center [159, 51] width 63 height 18
type input "[DATE]"
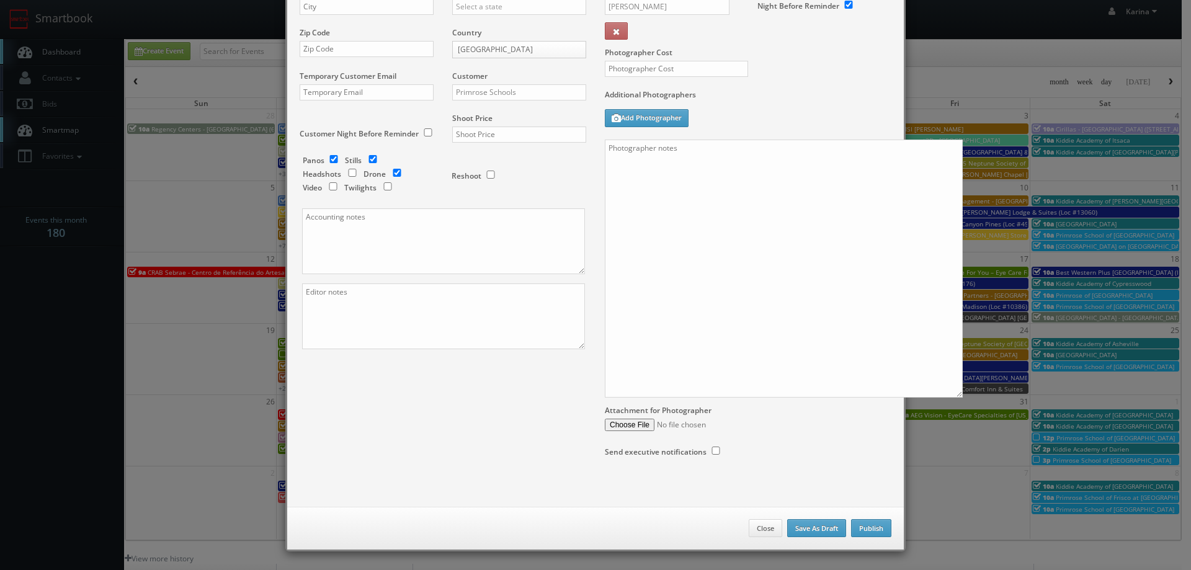
type input "10:00am"
checkbox input "true"
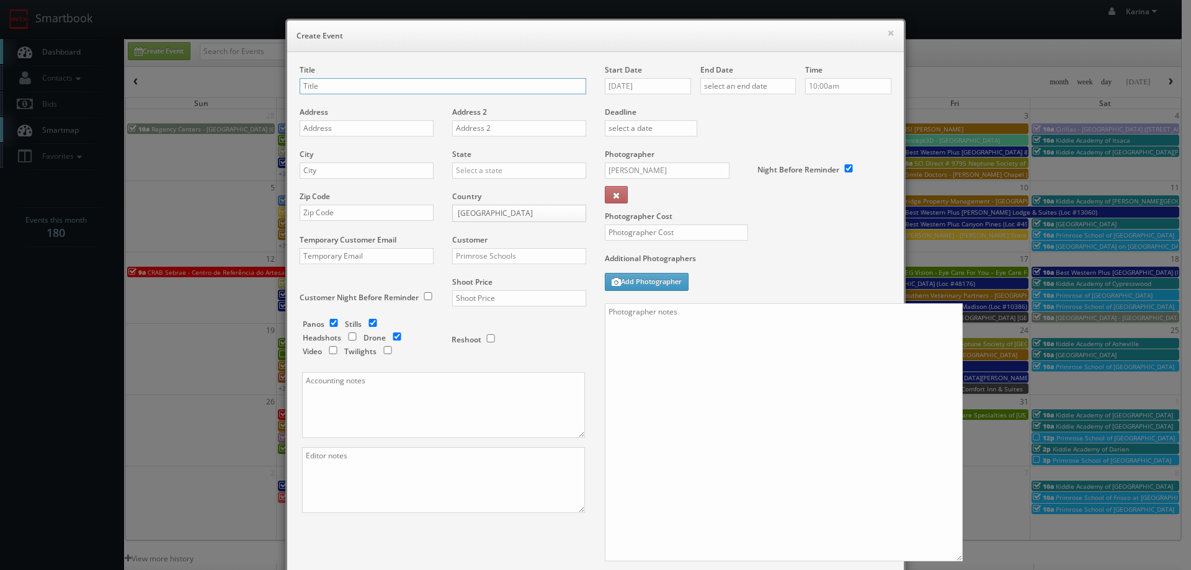
click at [479, 90] on input "text" at bounding box center [443, 86] width 287 height 16
type input "Primrose School of [GEOGRAPHIC_DATA]"
click at [343, 129] on input "text" at bounding box center [367, 128] width 134 height 16
paste input "[STREET_ADDRESS]"
type input "[STREET_ADDRESS]"
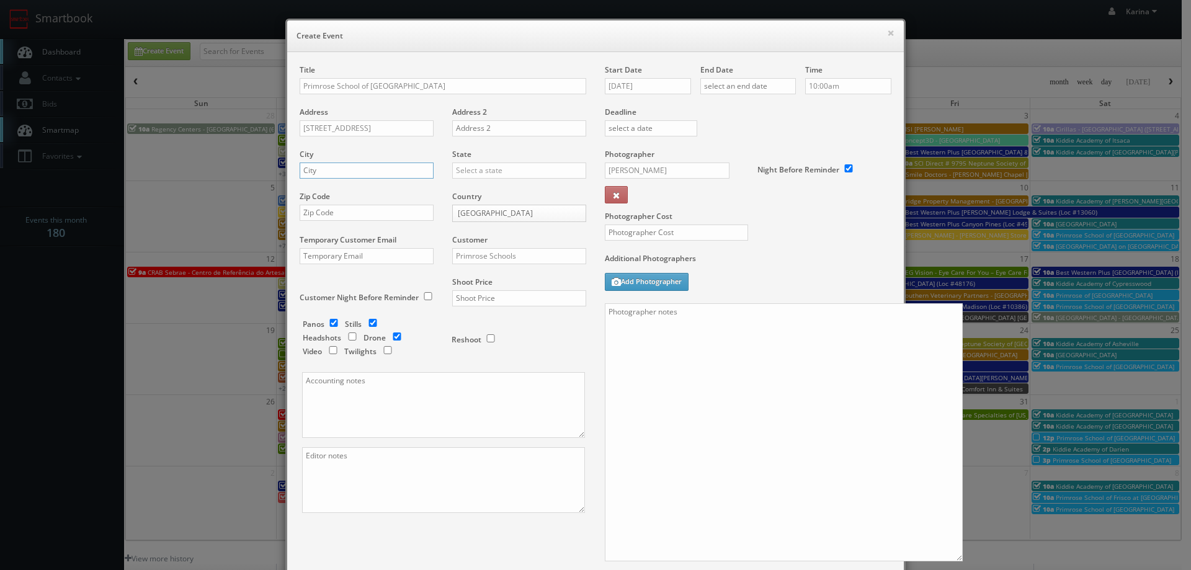
click at [359, 170] on input "text" at bounding box center [367, 171] width 134 height 16
type input "Olathe"
click at [490, 230] on div "[US_STATE]" at bounding box center [519, 232] width 133 height 20
type input "[US_STATE]"
click at [348, 213] on input "text" at bounding box center [367, 213] width 134 height 16
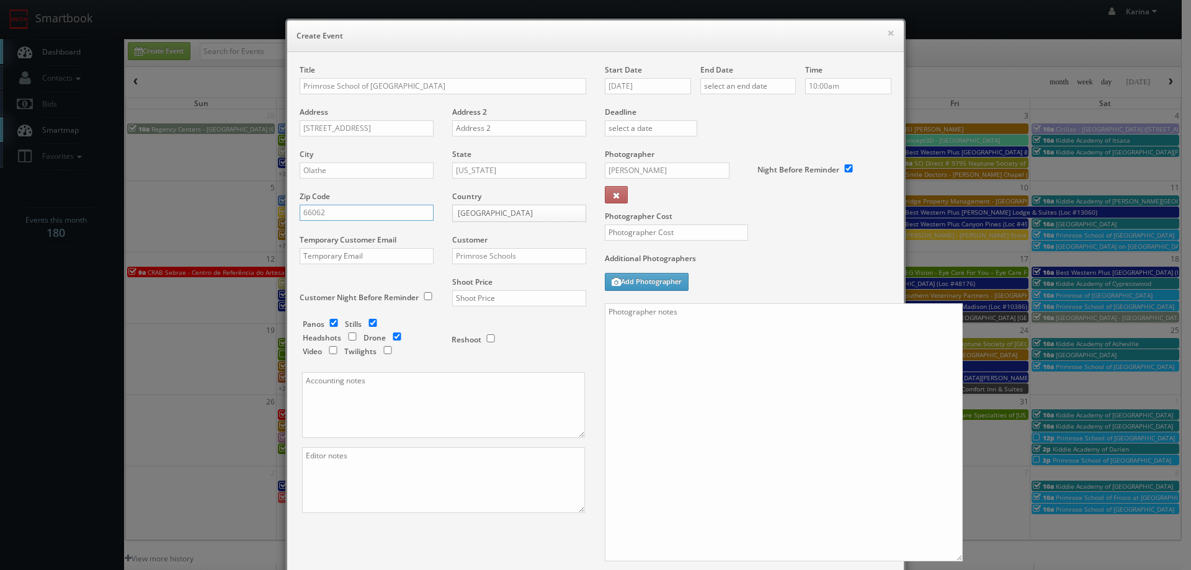
type input "66062"
click at [504, 252] on input "Primrose Schools" at bounding box center [519, 256] width 134 height 16
click at [508, 280] on div "Primrose Schools" at bounding box center [519, 276] width 133 height 20
click at [493, 291] on input "text" at bounding box center [519, 298] width 134 height 16
type input "1,100"
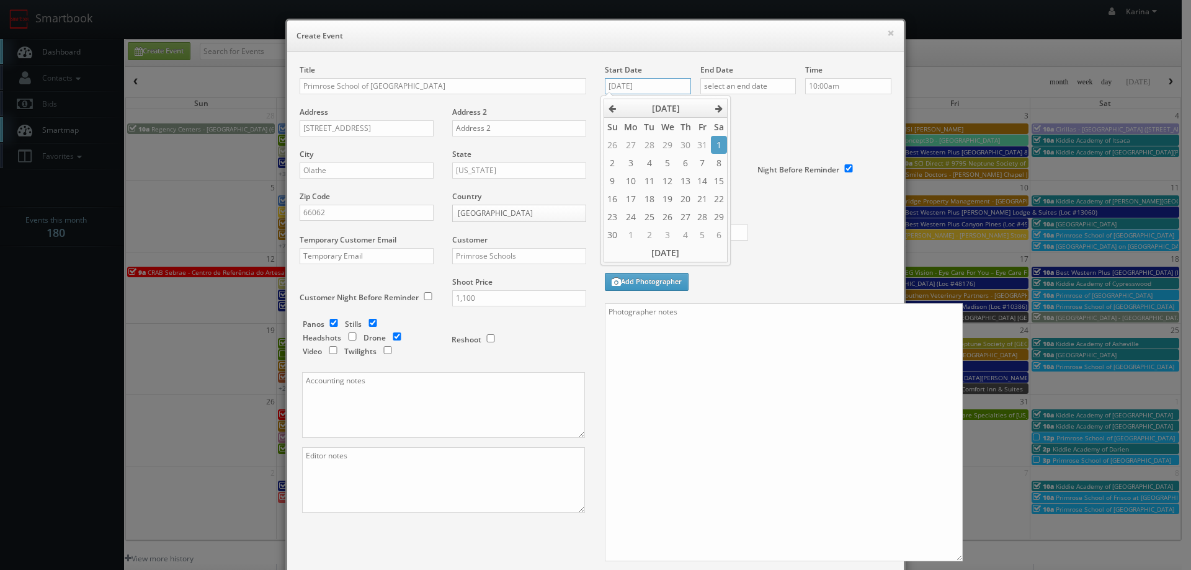
click at [655, 79] on input "[DATE]" at bounding box center [648, 86] width 86 height 16
click at [725, 176] on td "15" at bounding box center [719, 181] width 17 height 18
type input "[DATE]"
click at [738, 83] on input "text" at bounding box center [749, 86] width 96 height 16
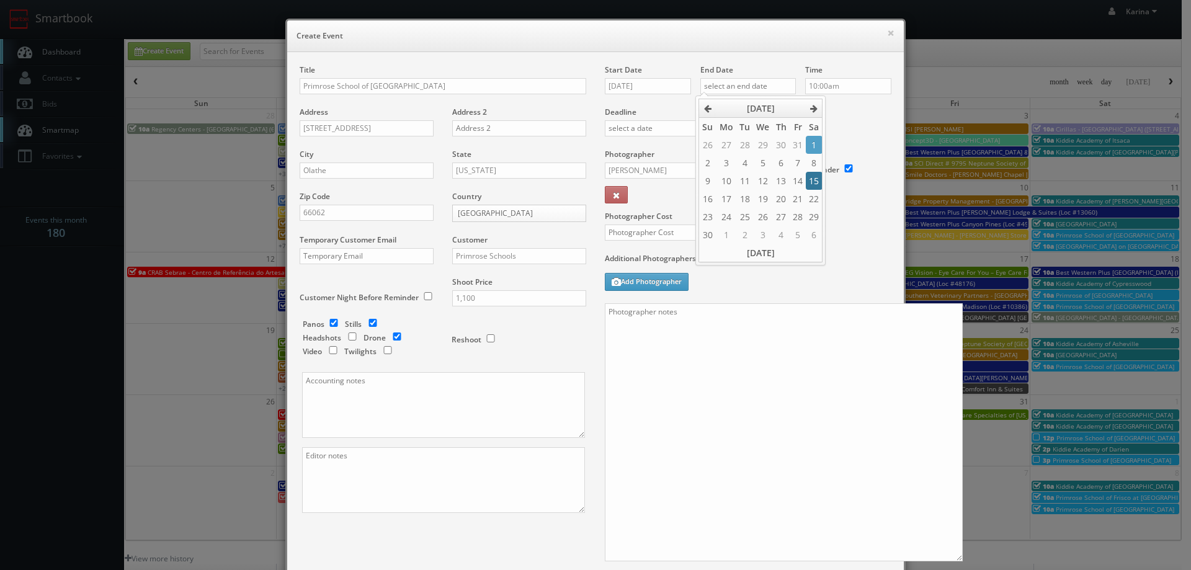
click at [817, 182] on td "15" at bounding box center [814, 181] width 17 height 18
type input "[DATE]"
click at [840, 115] on label "Deadline" at bounding box center [748, 112] width 305 height 11
click at [640, 169] on input "[PERSON_NAME]" at bounding box center [667, 171] width 125 height 16
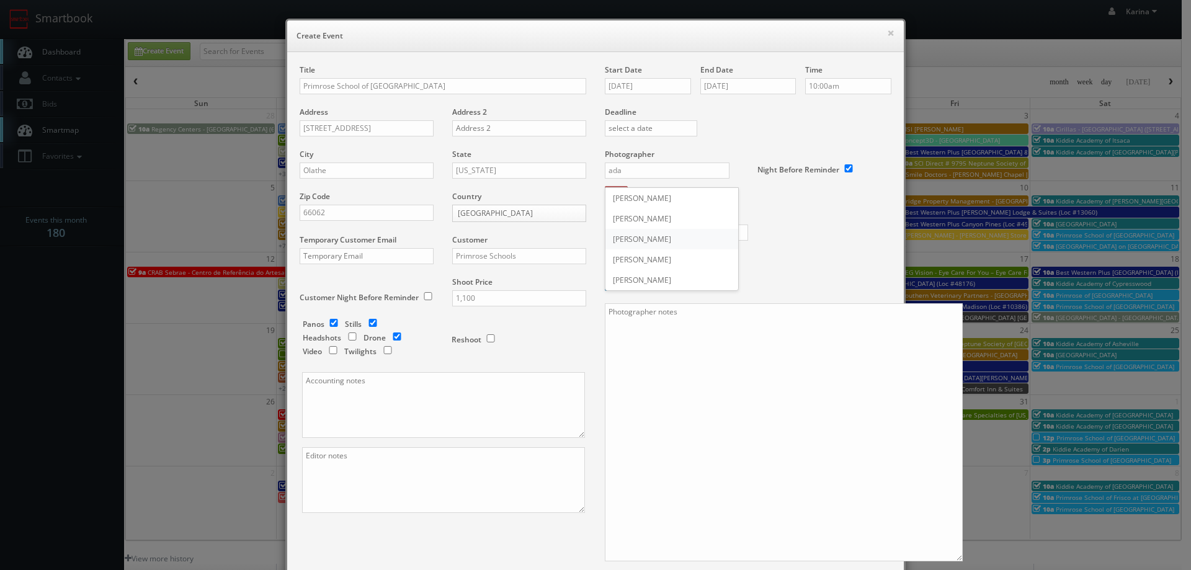
click at [648, 238] on div "[PERSON_NAME]" at bounding box center [672, 239] width 133 height 20
type input "[PERSON_NAME]"
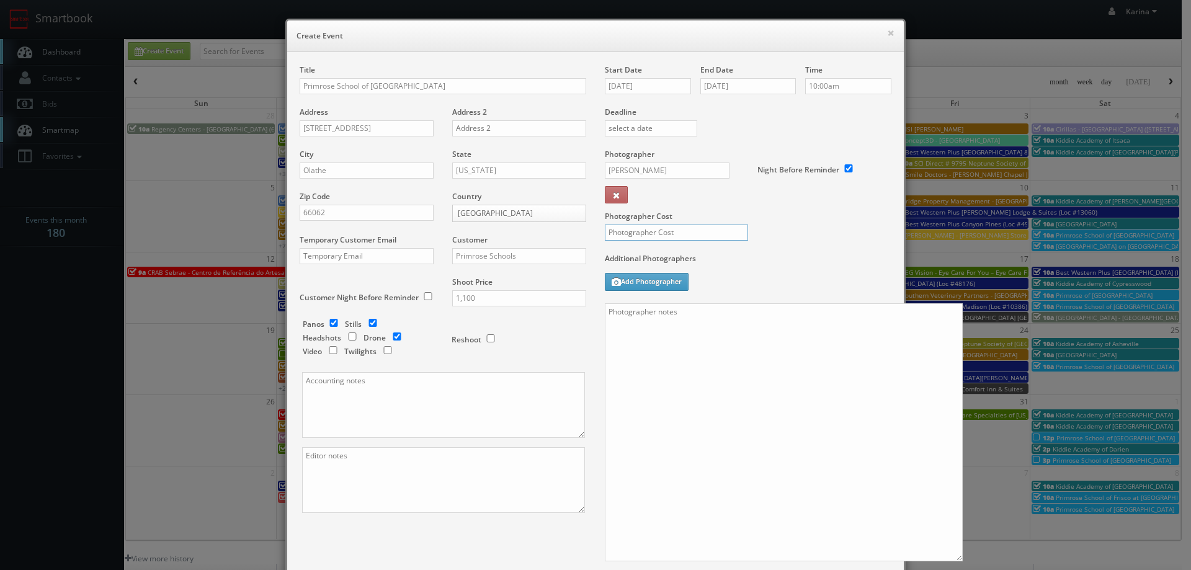
click at [650, 236] on input "text" at bounding box center [676, 233] width 143 height 16
type input "300"
click at [652, 323] on textarea at bounding box center [784, 432] width 358 height 258
paste textarea "[PHONE_NUMBER]"
click at [675, 333] on textarea "On site contact: [PERSON_NAME] - [PHONE_NUMBER]" at bounding box center [784, 432] width 358 height 258
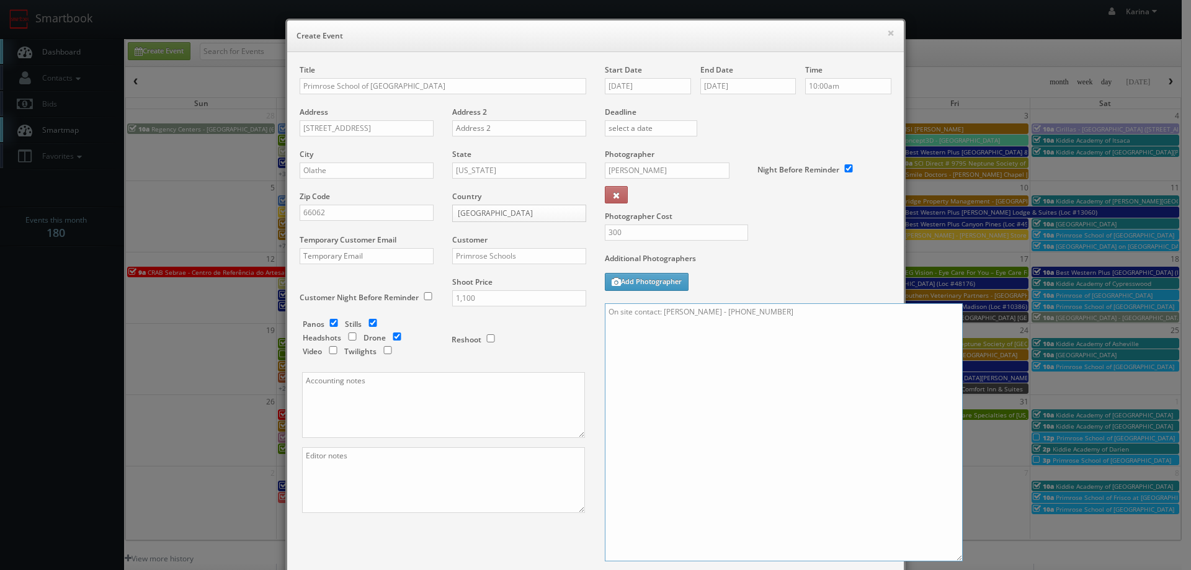
click at [789, 314] on textarea "On site contact: [PERSON_NAME] - [PHONE_NUMBER]" at bounding box center [784, 432] width 358 height 258
paste textarea "We need to deliver 10 stills and a virtual tour. For stills: We need to deliver…"
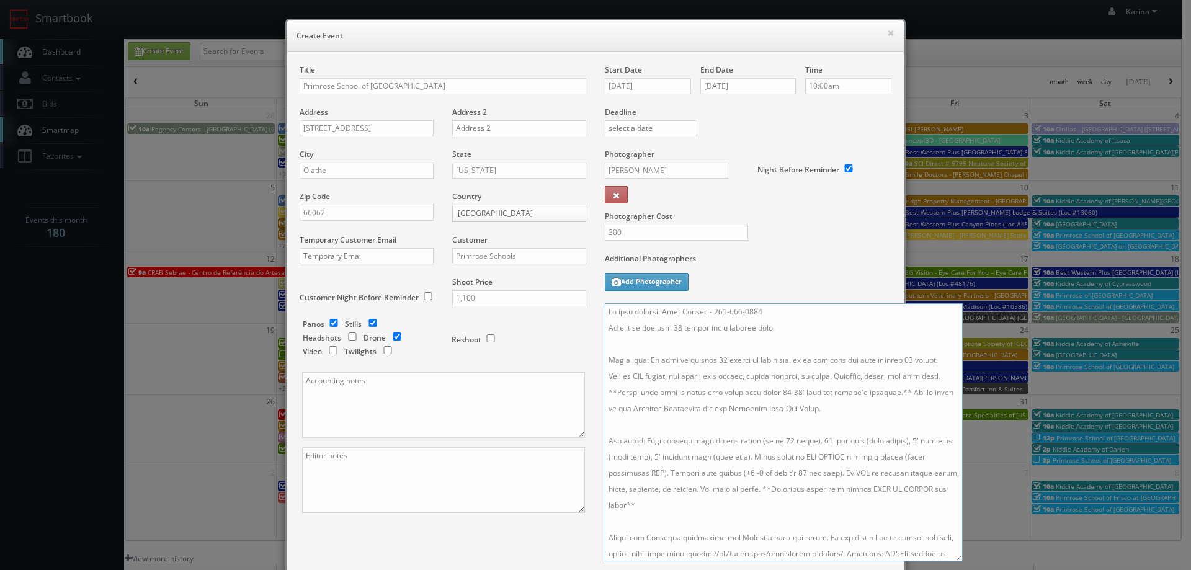
scroll to position [14, 0]
type textarea "On site contact: [PERSON_NAME] - [PHONE_NUMBER] We need to deliver 10 stills an…"
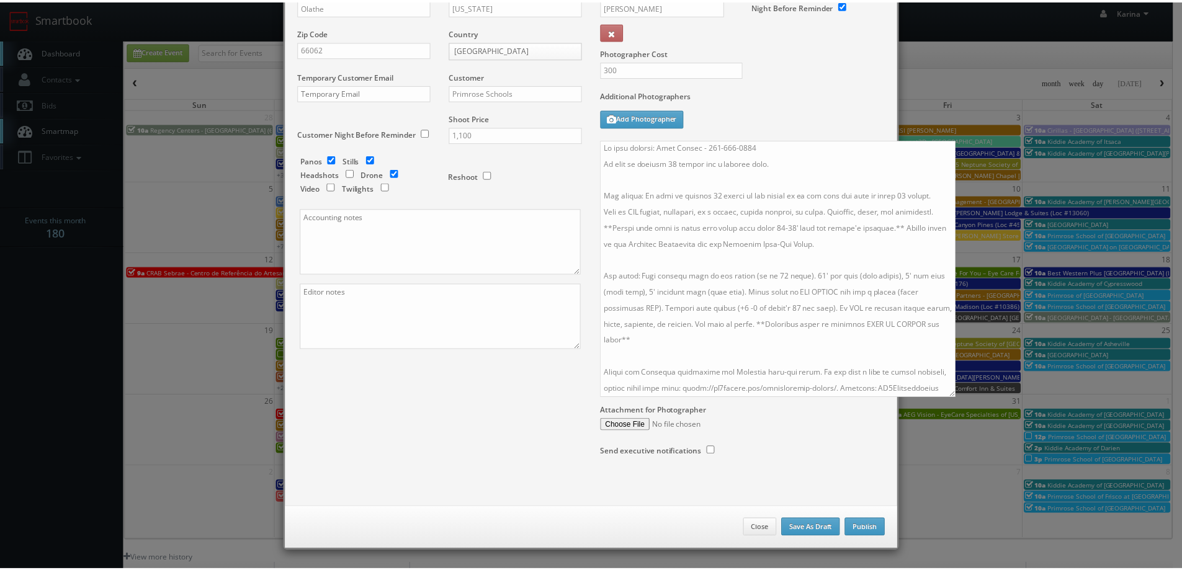
scroll to position [0, 0]
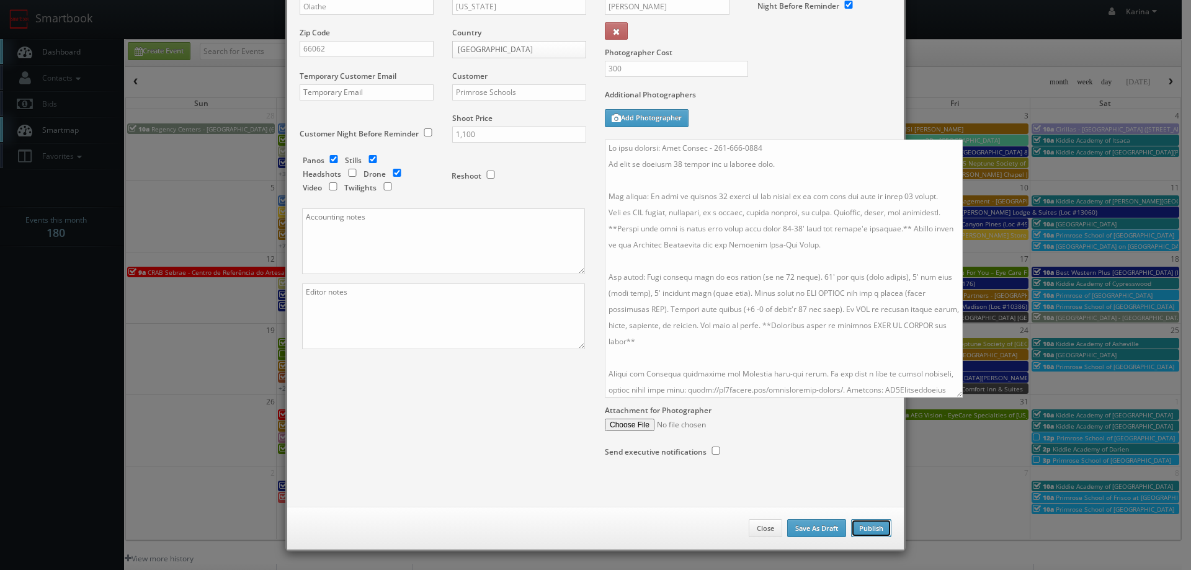
click at [872, 528] on button "Publish" at bounding box center [871, 528] width 40 height 19
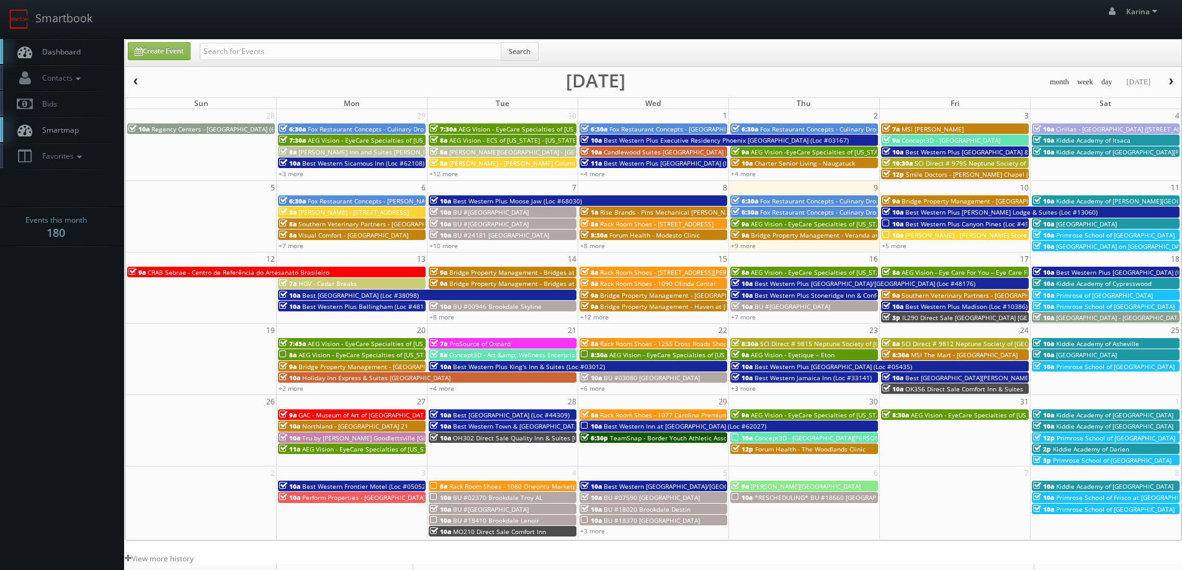
click at [74, 48] on span "Dashboard" at bounding box center [58, 52] width 45 height 11
